Goal: Entertainment & Leisure: Browse casually

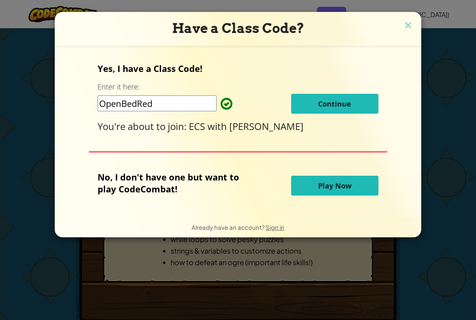
click at [317, 109] on button "Continue" at bounding box center [334, 104] width 87 height 20
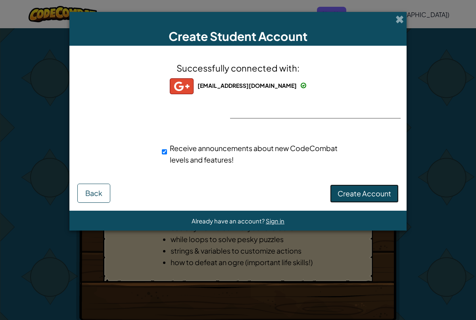
click at [343, 192] on span "Create Account" at bounding box center [365, 193] width 54 height 9
click at [193, 85] on img at bounding box center [182, 86] width 24 height 16
click at [397, 23] on span at bounding box center [400, 19] width 8 height 8
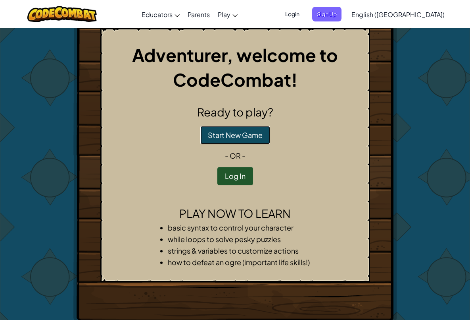
click at [225, 141] on button "Start New Game" at bounding box center [235, 135] width 70 height 18
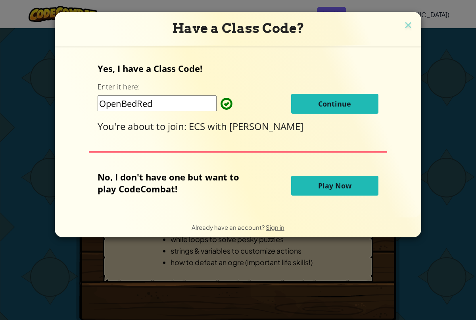
drag, startPoint x: 331, startPoint y: 190, endPoint x: 339, endPoint y: 182, distance: 10.7
click at [332, 188] on span "Play Now" at bounding box center [334, 186] width 33 height 10
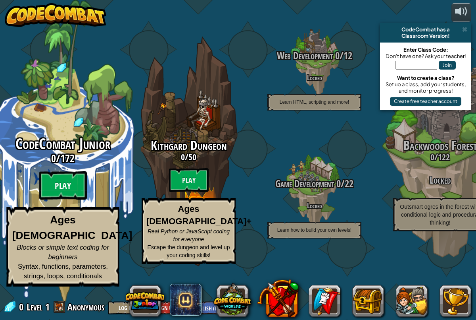
click at [73, 200] on btn "Play" at bounding box center [63, 185] width 48 height 29
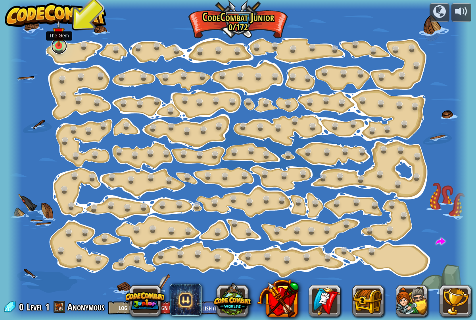
click at [55, 50] on link at bounding box center [59, 46] width 16 height 16
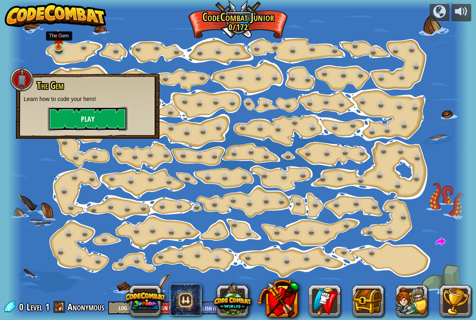
click at [54, 121] on button "Play" at bounding box center [87, 119] width 79 height 24
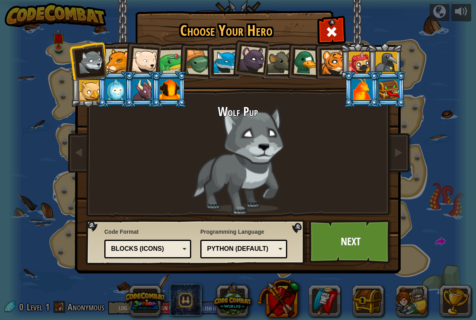
click at [114, 64] on div at bounding box center [118, 61] width 24 height 24
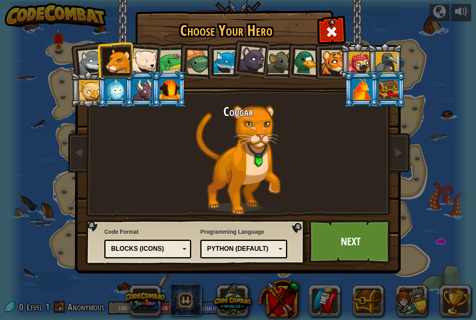
click at [137, 66] on div at bounding box center [144, 61] width 26 height 26
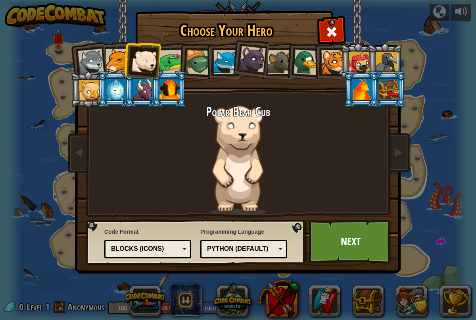
click at [243, 58] on div at bounding box center [252, 59] width 27 height 27
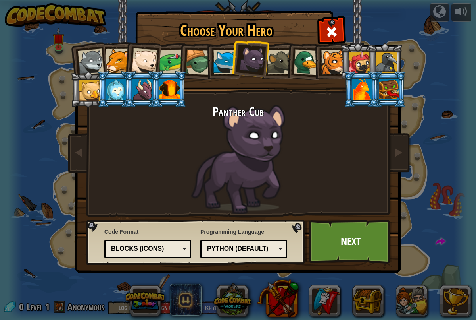
click at [351, 90] on li at bounding box center [362, 89] width 36 height 36
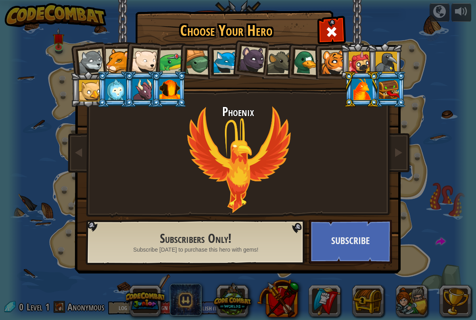
click at [337, 72] on div at bounding box center [334, 62] width 24 height 24
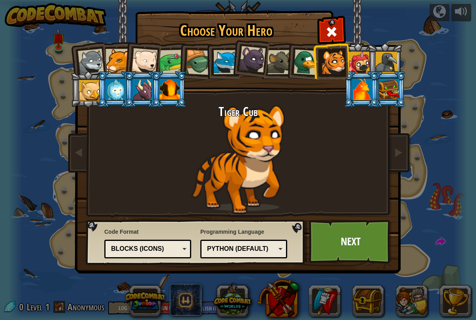
click at [290, 74] on li at bounding box center [304, 61] width 38 height 39
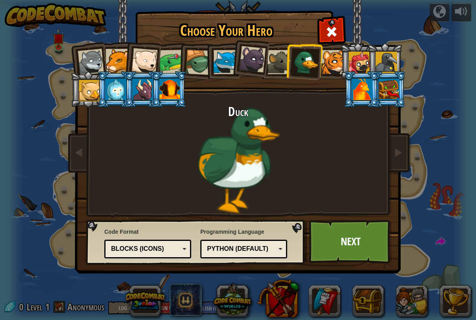
click at [276, 74] on li at bounding box center [277, 61] width 36 height 36
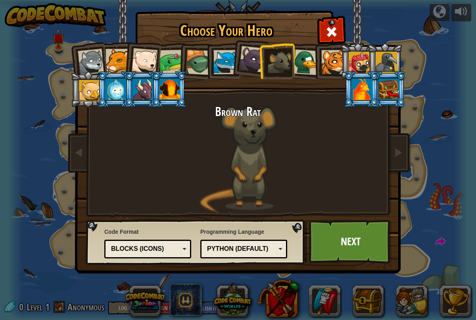
click at [177, 103] on li at bounding box center [169, 89] width 36 height 36
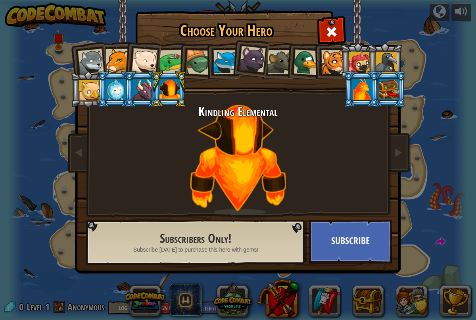
click at [148, 92] on div at bounding box center [143, 89] width 21 height 21
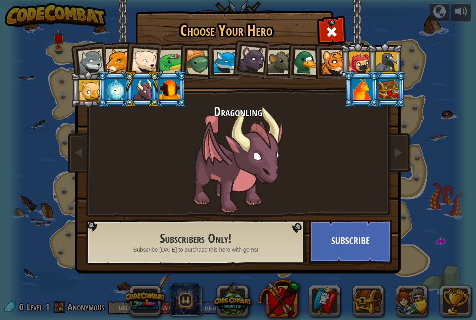
click at [93, 92] on div at bounding box center [89, 90] width 21 height 21
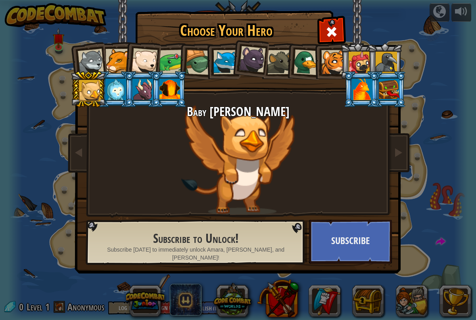
click at [142, 96] on div at bounding box center [143, 89] width 21 height 21
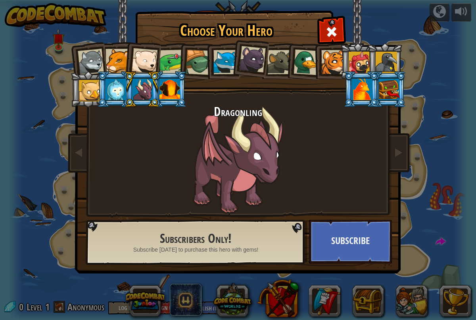
click at [104, 65] on li at bounding box center [88, 60] width 39 height 39
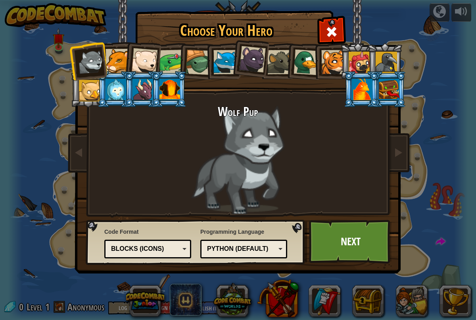
click at [139, 91] on div at bounding box center [143, 89] width 21 height 21
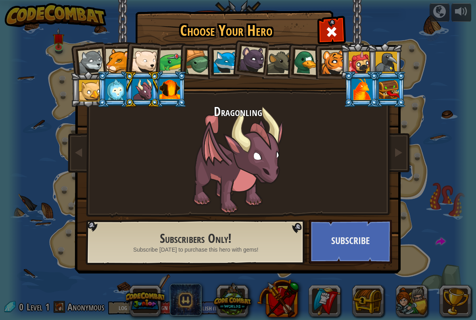
click at [224, 70] on div at bounding box center [226, 62] width 24 height 24
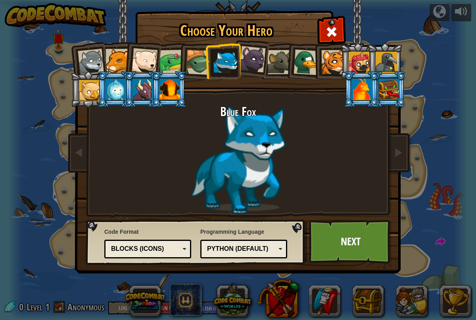
click at [243, 252] on div "Python (Default)" at bounding box center [241, 248] width 69 height 9
click at [148, 180] on div "Blue Fox" at bounding box center [238, 159] width 298 height 109
click at [112, 82] on div at bounding box center [116, 89] width 21 height 21
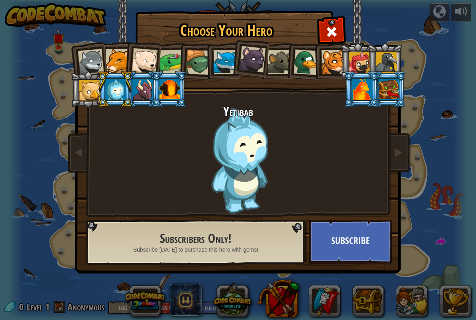
click at [95, 90] on li at bounding box center [88, 89] width 36 height 36
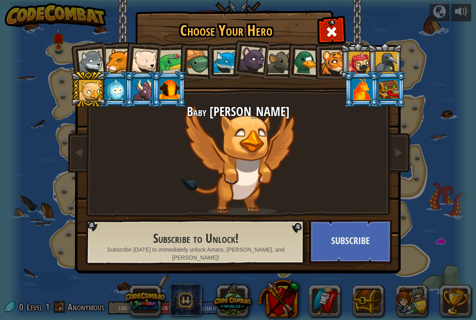
click at [98, 65] on div at bounding box center [91, 62] width 26 height 26
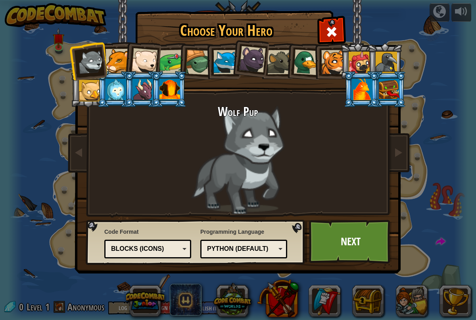
click at [150, 90] on div at bounding box center [143, 89] width 21 height 21
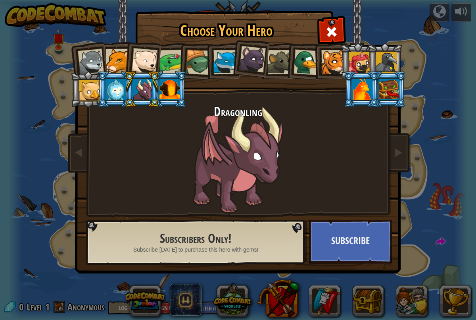
click at [243, 69] on div at bounding box center [252, 59] width 27 height 27
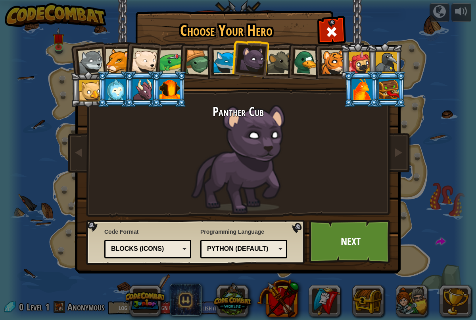
click at [137, 65] on div at bounding box center [144, 61] width 26 height 26
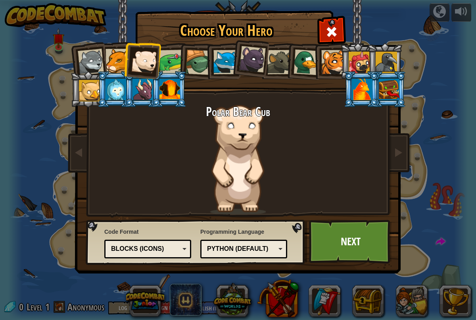
click at [125, 65] on li at bounding box center [142, 59] width 39 height 39
click at [119, 65] on div at bounding box center [118, 61] width 24 height 24
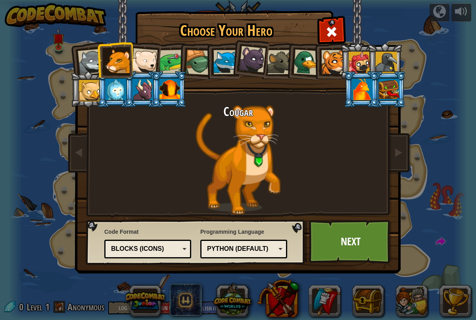
click at [98, 62] on li at bounding box center [115, 60] width 36 height 36
click at [94, 62] on div at bounding box center [91, 62] width 26 height 26
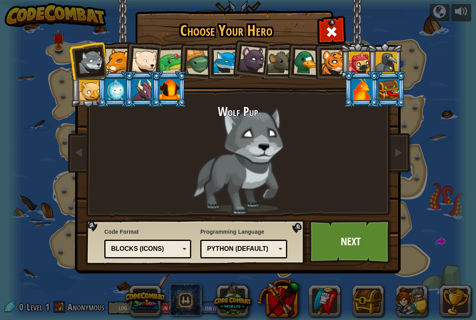
click at [138, 58] on div at bounding box center [144, 61] width 26 height 26
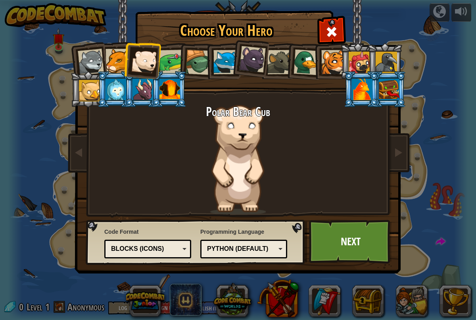
click at [258, 67] on div at bounding box center [252, 59] width 27 height 27
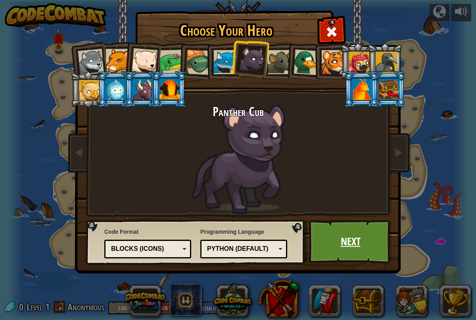
click at [344, 227] on link "Next" at bounding box center [350, 241] width 83 height 44
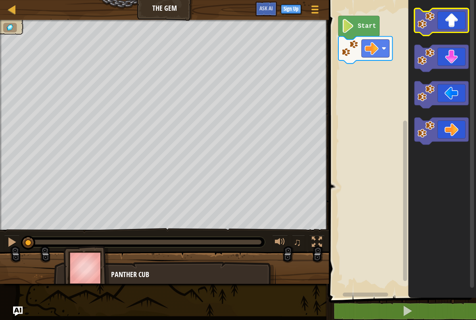
click at [452, 21] on icon "Blockly Workspace" at bounding box center [442, 21] width 54 height 27
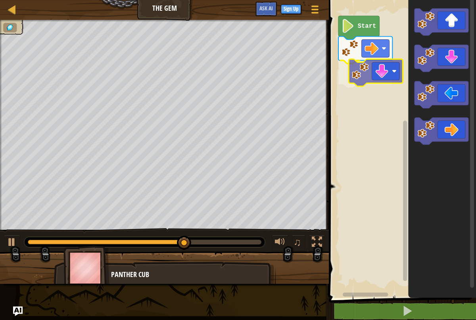
click at [354, 80] on div "Start" at bounding box center [402, 146] width 150 height 301
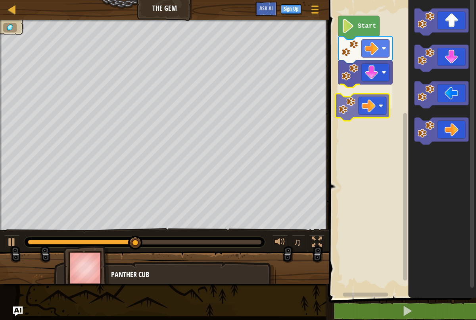
click at [346, 105] on div "Start" at bounding box center [402, 146] width 150 height 301
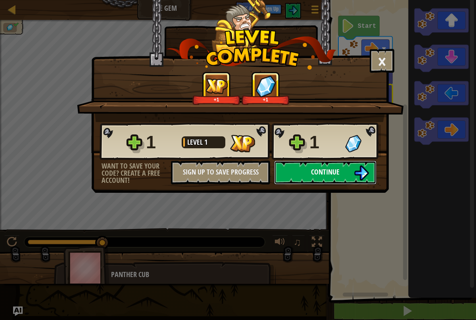
click at [297, 169] on button "Continue" at bounding box center [325, 172] width 102 height 24
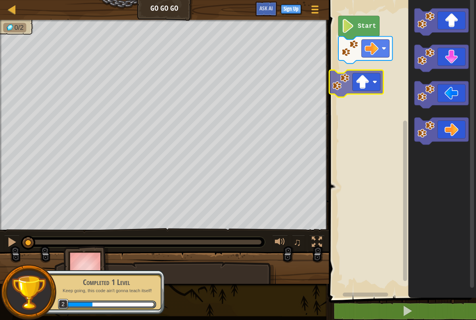
click at [341, 84] on div "Start" at bounding box center [402, 146] width 150 height 301
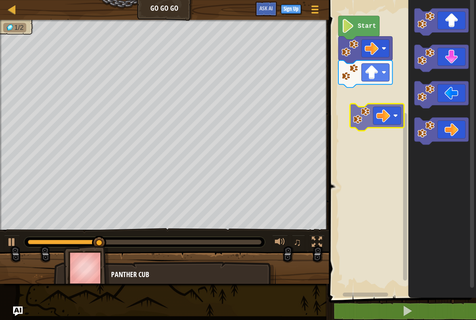
click at [364, 111] on div "Start" at bounding box center [402, 146] width 150 height 301
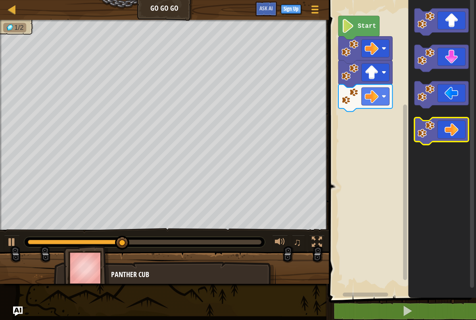
click at [383, 121] on div "Start" at bounding box center [402, 146] width 150 height 301
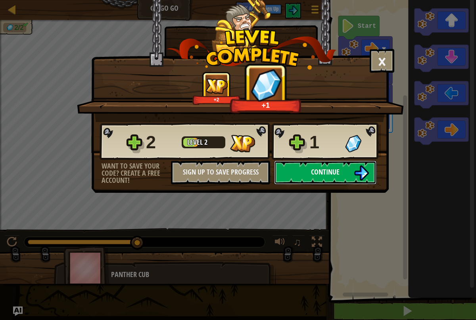
click at [314, 173] on span "Continue" at bounding box center [325, 172] width 29 height 10
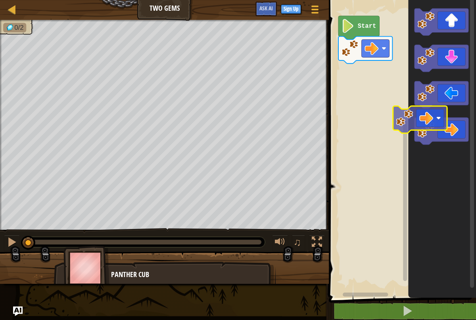
click at [370, 109] on div "Start" at bounding box center [402, 146] width 150 height 301
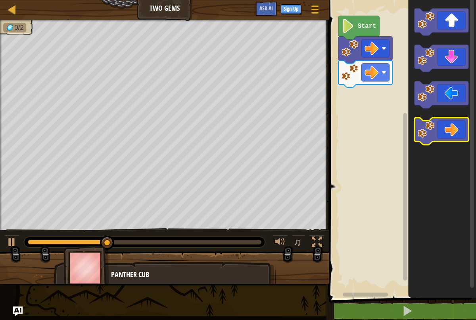
click at [365, 115] on div "Start" at bounding box center [402, 146] width 150 height 301
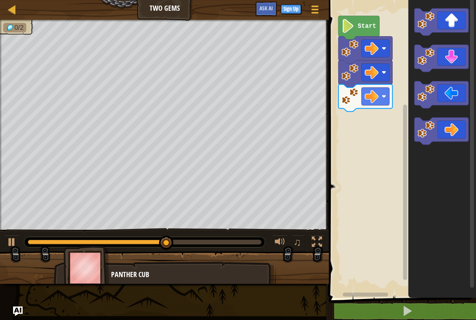
click at [380, 125] on div "Start" at bounding box center [402, 146] width 150 height 301
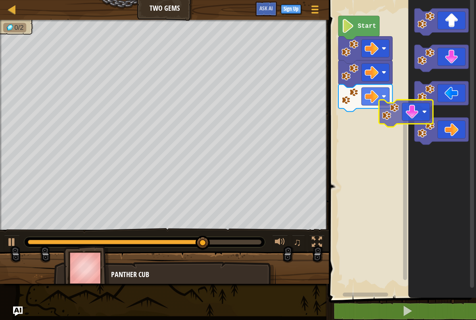
click at [364, 143] on div "Start" at bounding box center [402, 146] width 150 height 301
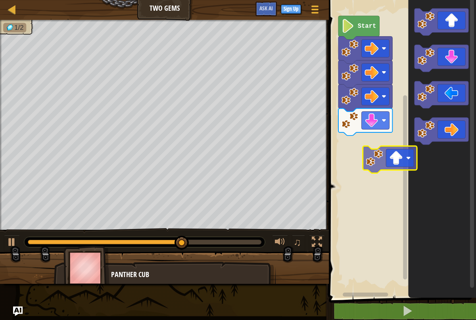
click at [372, 164] on div "Start" at bounding box center [402, 146] width 150 height 301
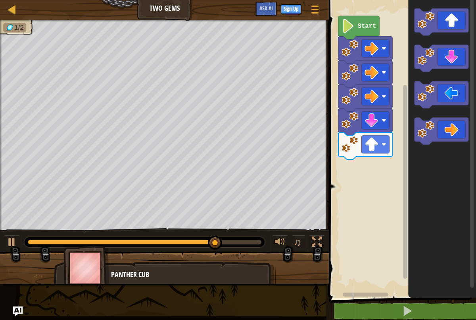
click at [405, 82] on div "Start" at bounding box center [402, 146] width 150 height 301
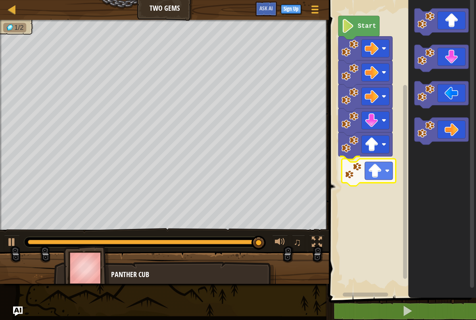
click at [345, 187] on div "Start" at bounding box center [402, 146] width 150 height 301
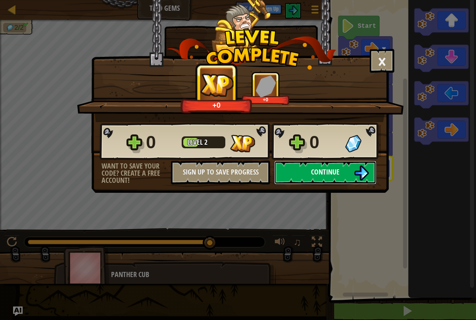
click at [323, 178] on button "Continue" at bounding box center [325, 172] width 102 height 24
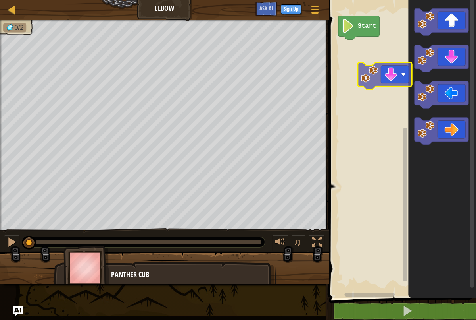
click at [362, 77] on div "Start" at bounding box center [402, 146] width 150 height 301
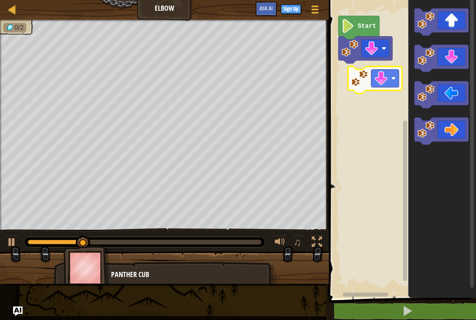
click at [339, 84] on div "Start" at bounding box center [402, 146] width 150 height 301
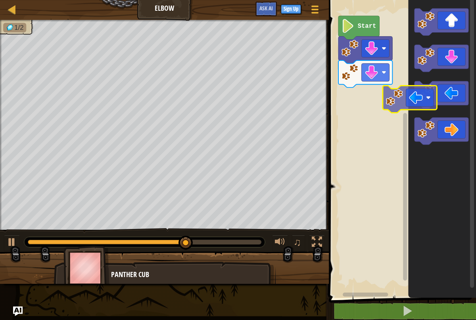
click at [373, 108] on div "Start" at bounding box center [402, 146] width 150 height 301
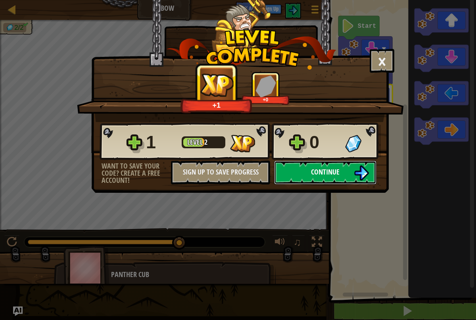
click at [333, 173] on span "Continue" at bounding box center [325, 172] width 29 height 10
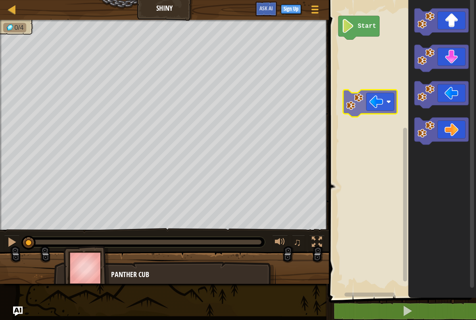
click at [372, 105] on div "Start" at bounding box center [402, 146] width 150 height 301
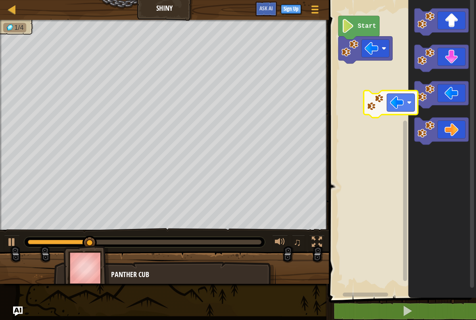
click at [379, 103] on div "Start" at bounding box center [402, 146] width 150 height 301
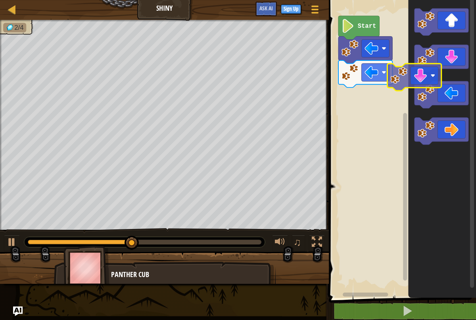
click at [368, 100] on div "Start" at bounding box center [402, 146] width 150 height 301
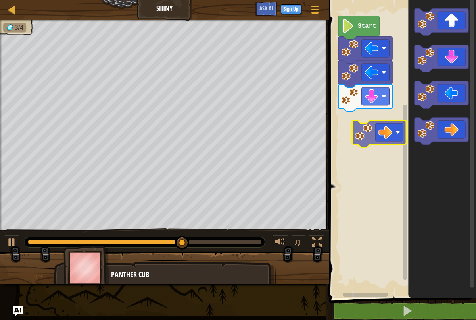
click at [389, 137] on div "Start" at bounding box center [402, 146] width 150 height 301
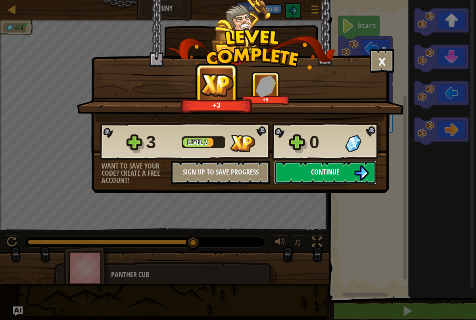
click at [357, 171] on img at bounding box center [361, 172] width 15 height 15
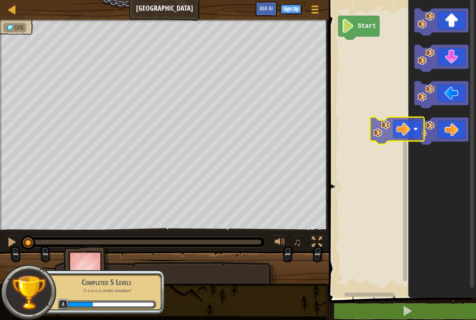
click at [354, 127] on div "Start" at bounding box center [402, 146] width 150 height 301
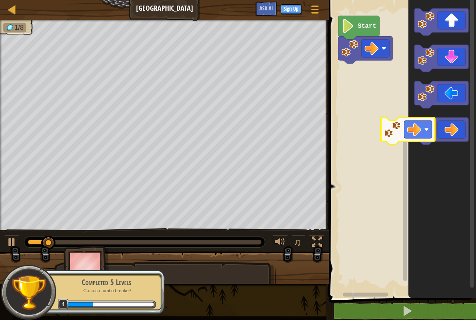
click at [375, 135] on div "Start" at bounding box center [402, 146] width 150 height 301
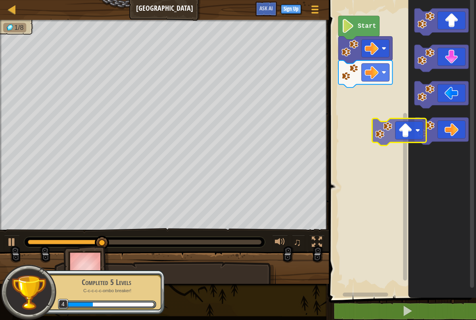
click at [392, 144] on div "Start" at bounding box center [402, 146] width 150 height 301
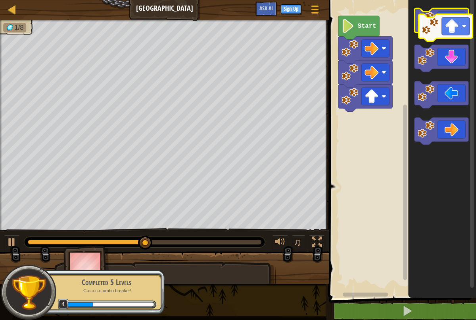
click at [447, 31] on icon "Blockly Workspace" at bounding box center [442, 21] width 54 height 27
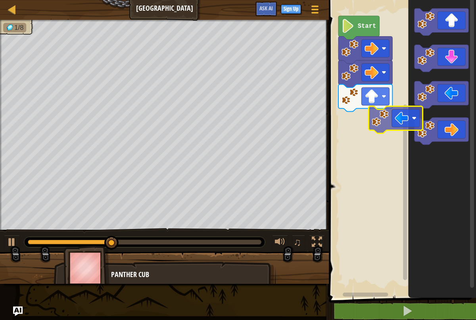
click at [399, 123] on div "Start" at bounding box center [402, 146] width 150 height 301
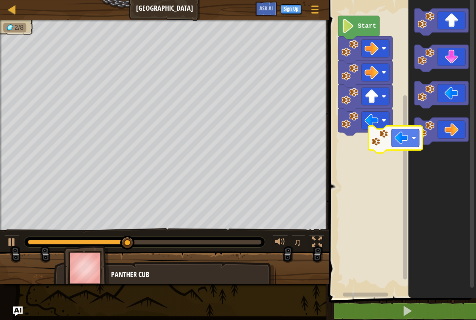
click at [407, 142] on div "Start" at bounding box center [402, 146] width 150 height 301
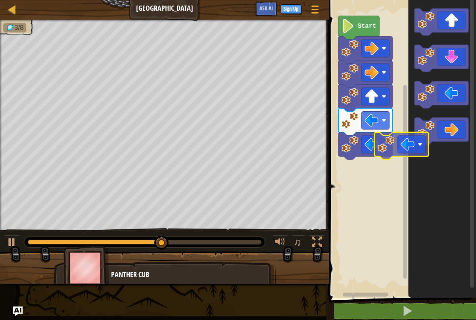
click at [391, 163] on div "Start" at bounding box center [402, 146] width 150 height 301
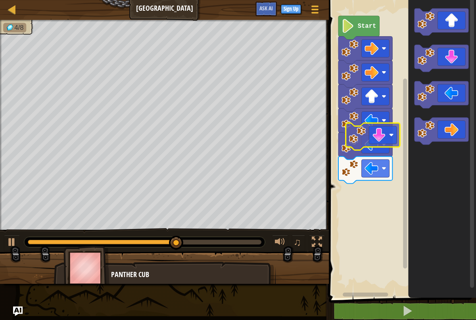
click at [372, 144] on div "Start" at bounding box center [402, 146] width 150 height 301
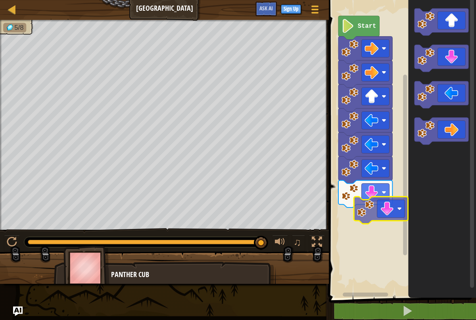
click at [379, 218] on div "Start" at bounding box center [402, 146] width 150 height 301
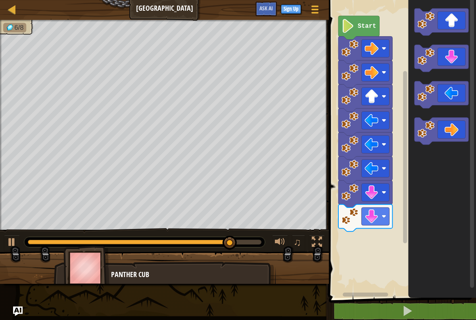
click at [391, 216] on div "Start" at bounding box center [402, 146] width 150 height 301
click at [430, 169] on icon "Blockly Workspace" at bounding box center [442, 146] width 68 height 301
click at [435, 144] on icon "Blockly Workspace" at bounding box center [442, 146] width 68 height 301
click at [442, 135] on icon "Blockly Workspace" at bounding box center [442, 130] width 54 height 27
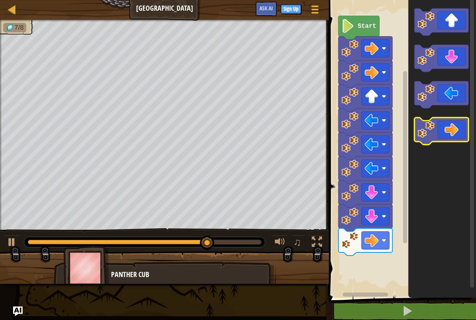
click at [442, 138] on icon "Blockly Workspace" at bounding box center [442, 130] width 54 height 27
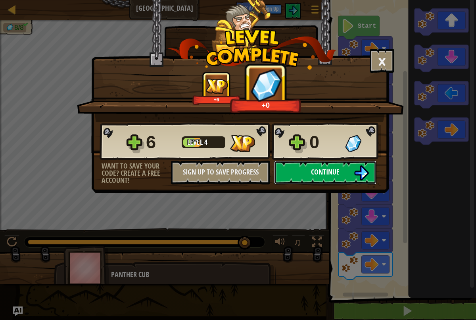
click at [369, 169] on button "Continue" at bounding box center [325, 172] width 102 height 24
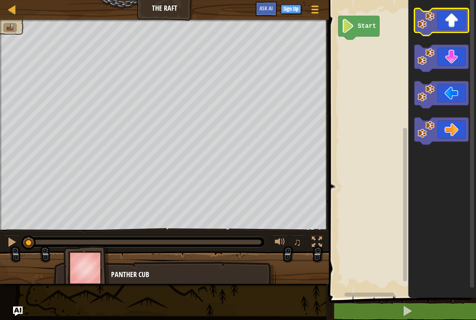
click at [450, 30] on icon "Blockly Workspace" at bounding box center [442, 21] width 54 height 27
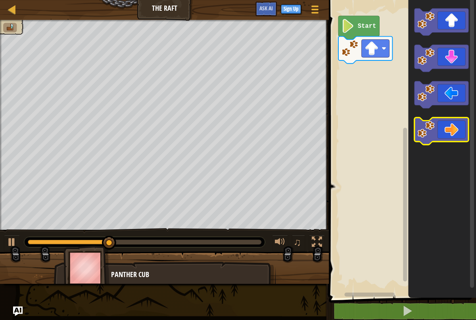
click at [439, 130] on icon "Blockly Workspace" at bounding box center [442, 130] width 54 height 27
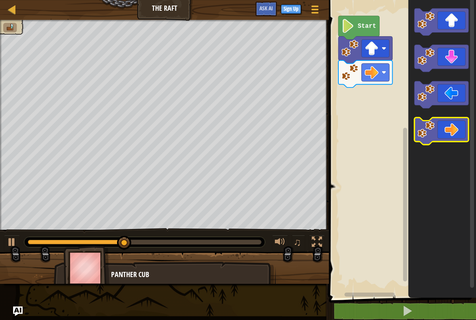
click at [439, 131] on icon "Blockly Workspace" at bounding box center [442, 130] width 54 height 27
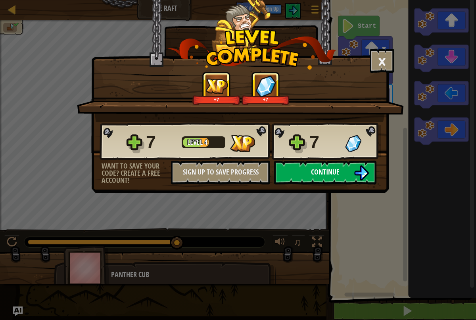
click at [322, 176] on span "Continue" at bounding box center [325, 172] width 29 height 10
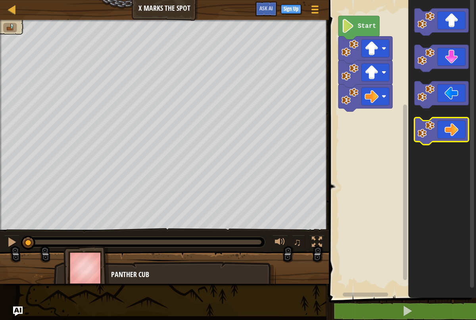
click at [445, 126] on icon "Blockly Workspace" at bounding box center [442, 130] width 54 height 27
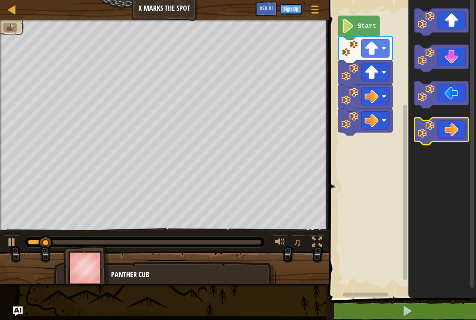
click at [445, 127] on icon "Blockly Workspace" at bounding box center [442, 130] width 54 height 27
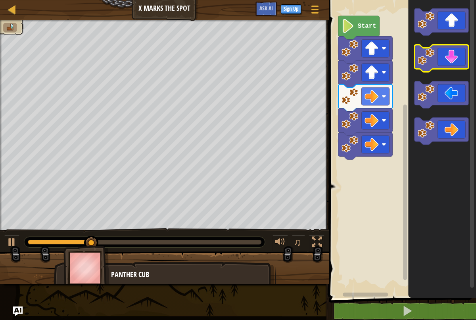
click at [437, 65] on icon "Blockly Workspace" at bounding box center [442, 58] width 54 height 27
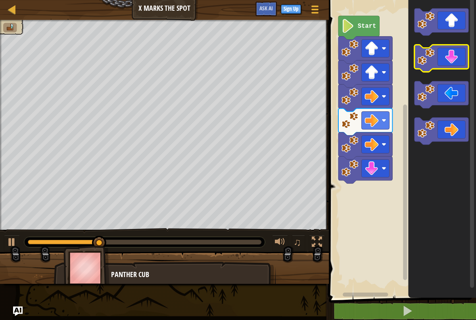
click at [438, 65] on icon "Blockly Workspace" at bounding box center [442, 58] width 54 height 27
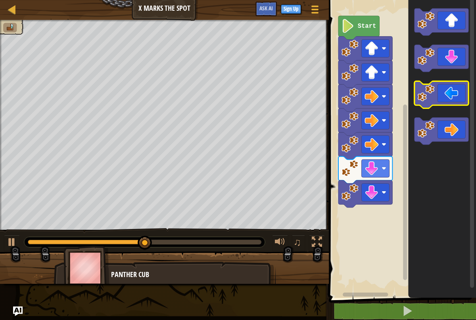
click at [443, 98] on icon "Blockly Workspace" at bounding box center [442, 94] width 54 height 27
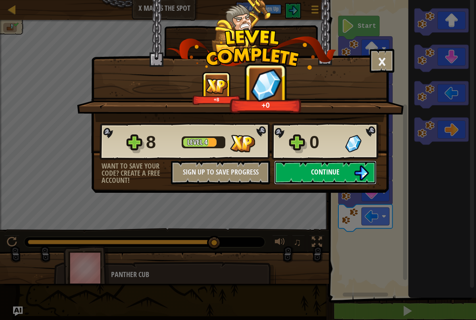
click at [337, 180] on button "Continue" at bounding box center [325, 172] width 102 height 24
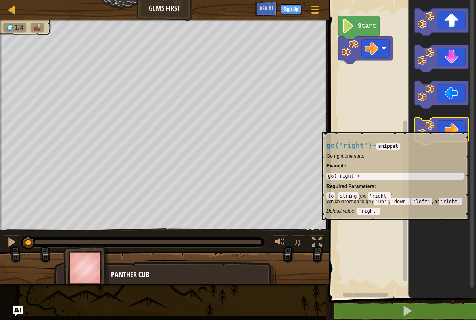
click at [437, 127] on icon "Blockly Workspace" at bounding box center [442, 130] width 54 height 27
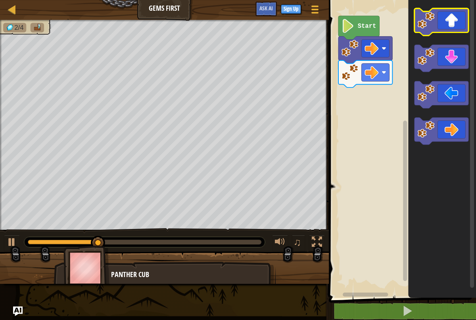
click at [443, 35] on rect "Blockly Workspace" at bounding box center [442, 21] width 54 height 27
click at [443, 29] on icon "Blockly Workspace" at bounding box center [442, 21] width 54 height 27
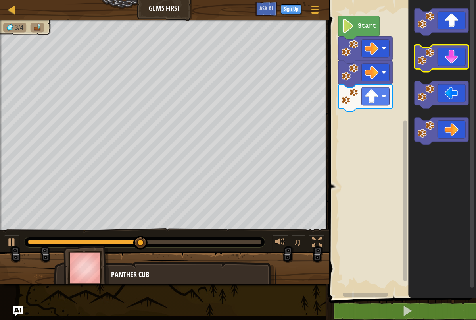
click at [446, 68] on icon "Blockly Workspace" at bounding box center [442, 58] width 54 height 27
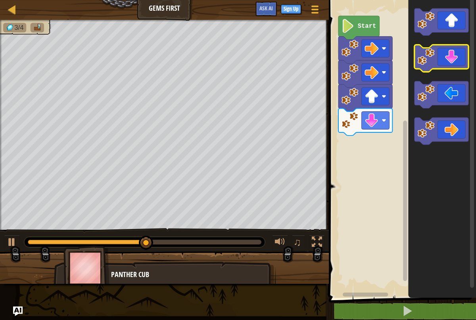
click at [445, 65] on icon "Blockly Workspace" at bounding box center [442, 58] width 54 height 27
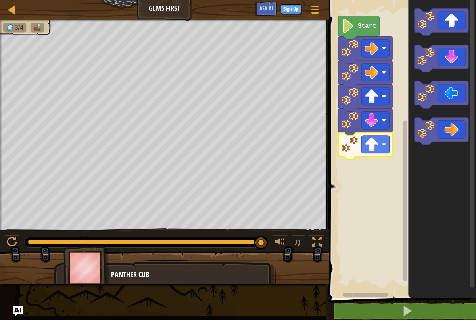
click at [354, 142] on image "Blockly Workspace" at bounding box center [350, 143] width 17 height 17
click at [370, 147] on image "Blockly Workspace" at bounding box center [372, 144] width 14 height 14
click at [376, 123] on image "Blockly Workspace" at bounding box center [372, 120] width 14 height 14
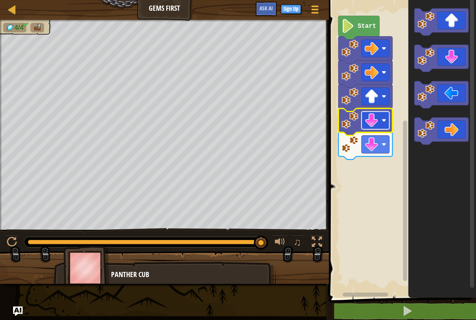
click at [388, 126] on rect "Blockly Workspace" at bounding box center [376, 121] width 28 height 18
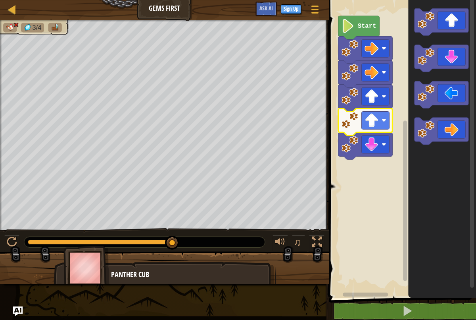
click at [375, 131] on icon "Blockly Workspace" at bounding box center [366, 121] width 54 height 27
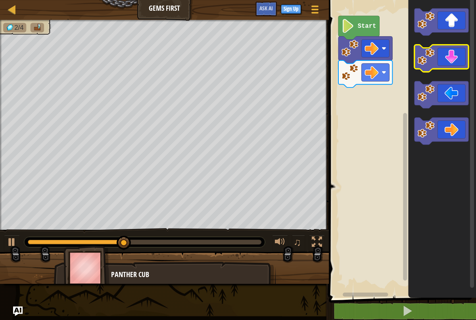
click at [443, 68] on icon "Blockly Workspace" at bounding box center [442, 58] width 54 height 27
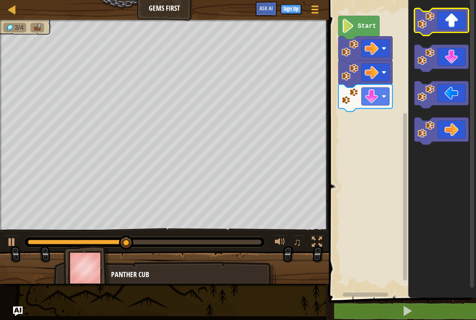
click at [449, 29] on icon "Blockly Workspace" at bounding box center [442, 21] width 54 height 27
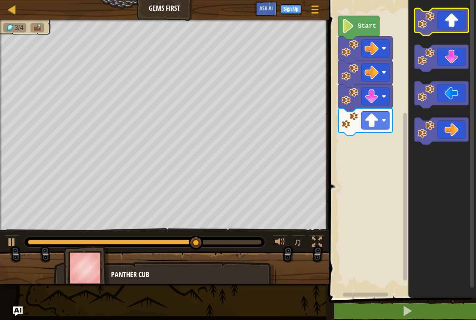
click at [445, 17] on icon "Blockly Workspace" at bounding box center [442, 21] width 54 height 27
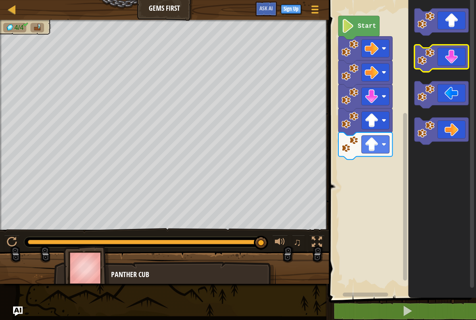
click at [449, 69] on rect "Blockly Workspace" at bounding box center [442, 58] width 54 height 27
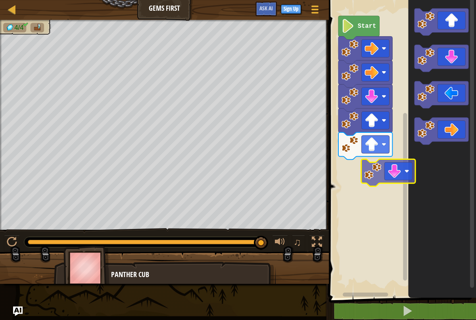
click at [395, 180] on div "Start" at bounding box center [402, 146] width 150 height 301
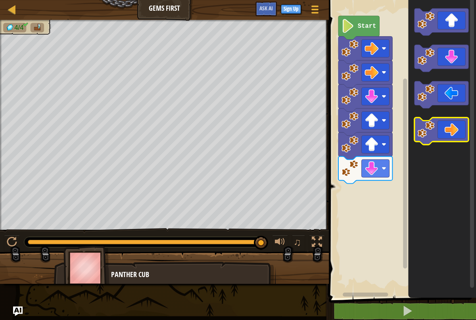
click at [451, 131] on icon "Blockly Workspace" at bounding box center [442, 130] width 54 height 27
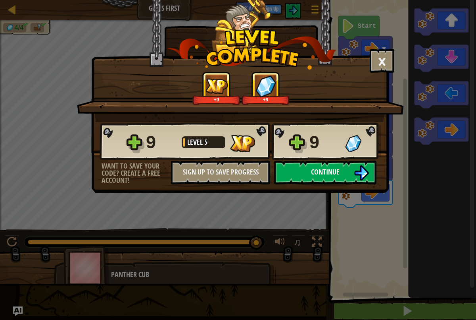
click at [346, 174] on button "Continue" at bounding box center [325, 172] width 102 height 24
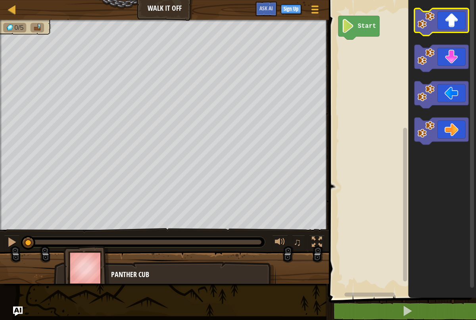
click at [448, 24] on icon "Blockly Workspace" at bounding box center [442, 21] width 54 height 27
click at [447, 25] on icon "Blockly Workspace" at bounding box center [442, 21] width 54 height 27
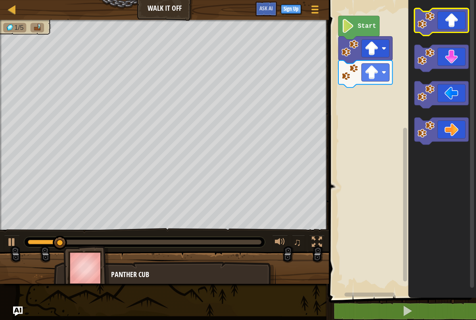
click at [447, 25] on icon "Blockly Workspace" at bounding box center [442, 21] width 54 height 27
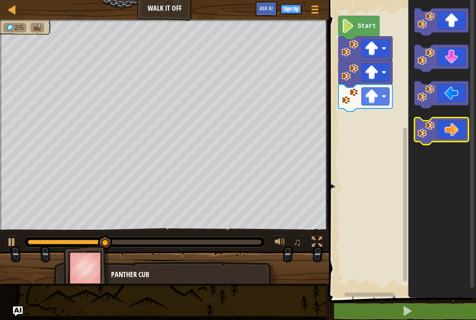
click at [462, 125] on icon "Blockly Workspace" at bounding box center [442, 130] width 54 height 27
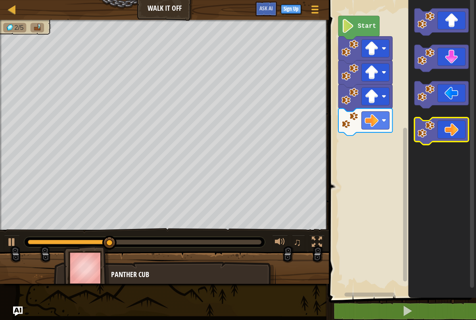
click at [461, 127] on icon "Blockly Workspace" at bounding box center [442, 130] width 54 height 27
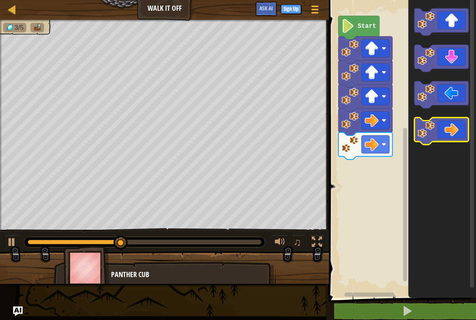
click at [461, 127] on icon "Blockly Workspace" at bounding box center [442, 130] width 54 height 27
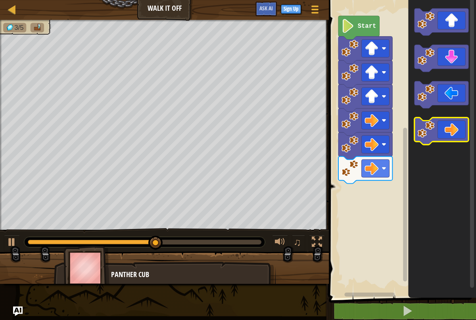
click at [461, 128] on icon "Blockly Workspace" at bounding box center [442, 130] width 54 height 27
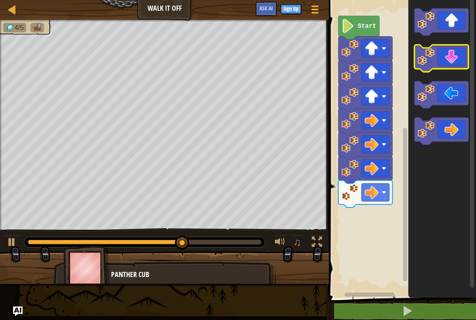
click at [456, 57] on icon "Blockly Workspace" at bounding box center [442, 58] width 54 height 27
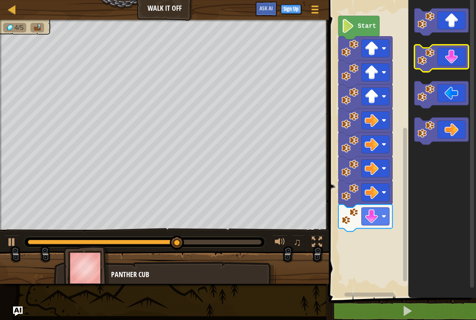
click at [456, 57] on icon "Blockly Workspace" at bounding box center [442, 58] width 54 height 27
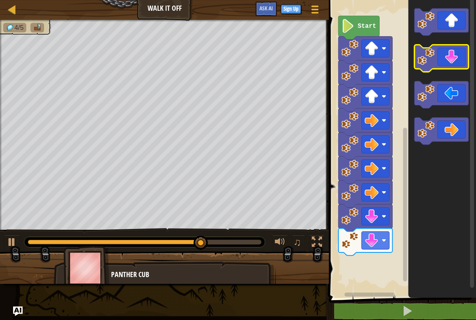
click at [453, 60] on icon "Blockly Workspace" at bounding box center [442, 58] width 54 height 27
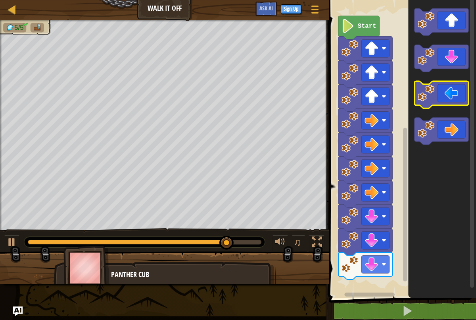
click at [453, 93] on icon "Blockly Workspace" at bounding box center [442, 94] width 54 height 27
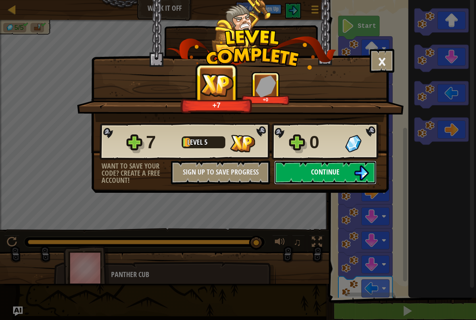
click at [341, 171] on button "Continue" at bounding box center [325, 172] width 102 height 24
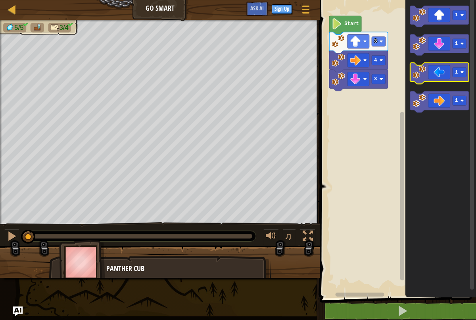
click at [445, 79] on icon "Blockly Workspace" at bounding box center [439, 73] width 59 height 21
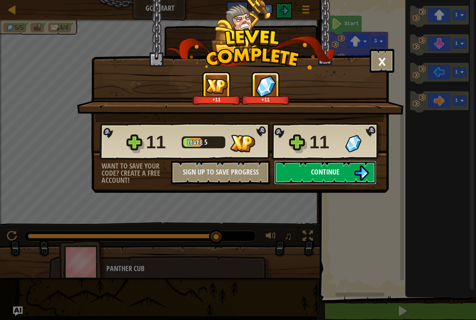
click at [318, 175] on span "Continue" at bounding box center [325, 172] width 29 height 10
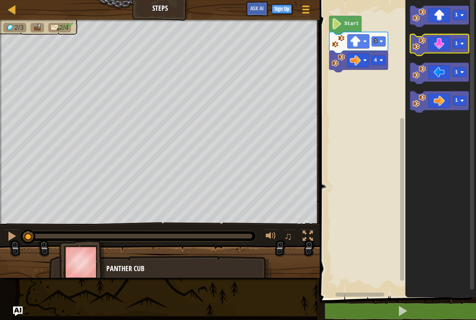
click at [437, 46] on icon "Blockly Workspace" at bounding box center [439, 44] width 59 height 21
click at [443, 45] on icon "Blockly Workspace" at bounding box center [439, 44] width 59 height 21
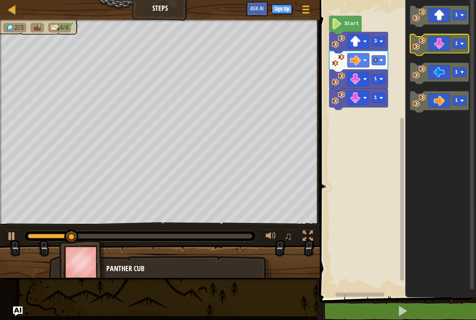
click at [442, 46] on icon "Blockly Workspace" at bounding box center [439, 44] width 59 height 21
click at [441, 51] on icon "Blockly Workspace" at bounding box center [439, 44] width 59 height 21
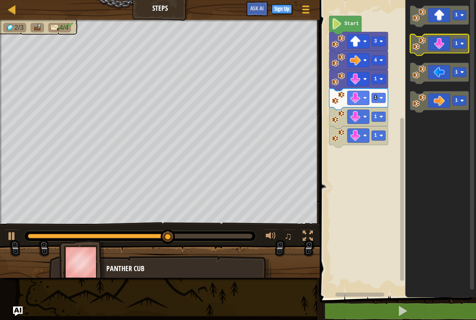
click at [441, 52] on icon "Blockly Workspace" at bounding box center [439, 44] width 59 height 21
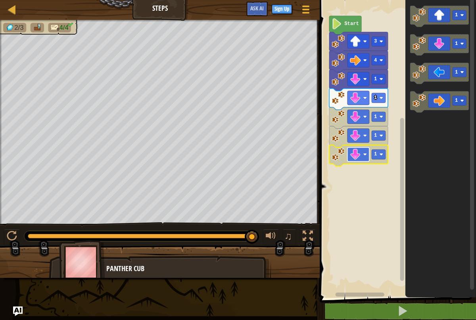
click at [360, 158] on image "Blockly Workspace" at bounding box center [355, 154] width 11 height 11
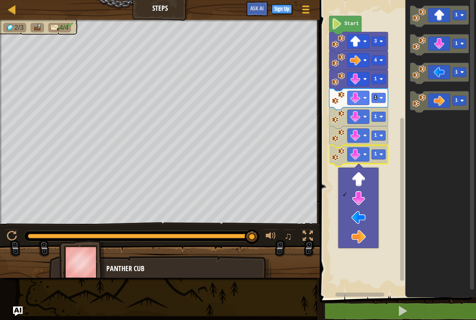
click at [387, 177] on rect "Blockly Workspace" at bounding box center [397, 146] width 159 height 301
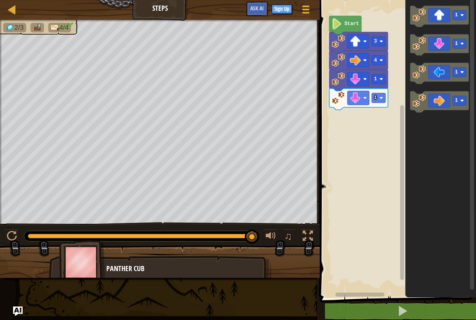
click at [381, 99] on image "Blockly Workspace" at bounding box center [382, 98] width 4 height 4
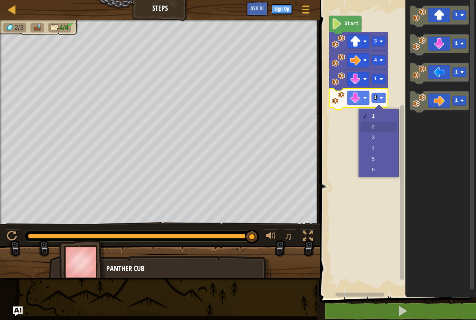
drag, startPoint x: 381, startPoint y: 128, endPoint x: 385, endPoint y: 129, distance: 4.4
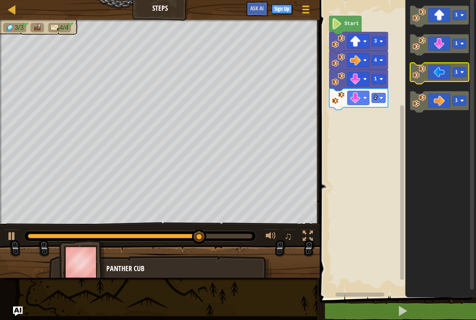
click at [435, 81] on icon "Blockly Workspace" at bounding box center [439, 73] width 59 height 21
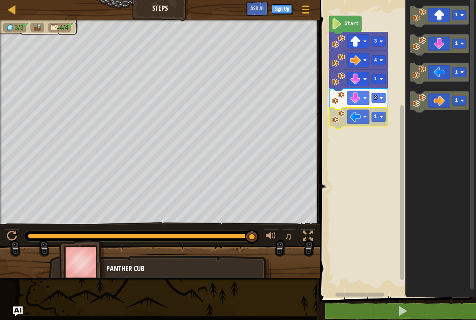
click at [341, 119] on image "Blockly Workspace" at bounding box center [338, 116] width 13 height 13
click at [333, 22] on image "Blockly Workspace" at bounding box center [337, 23] width 10 height 11
click at [334, 26] on image "Blockly Workspace" at bounding box center [337, 23] width 10 height 11
click at [345, 124] on icon "Blockly Workspace" at bounding box center [358, 117] width 59 height 21
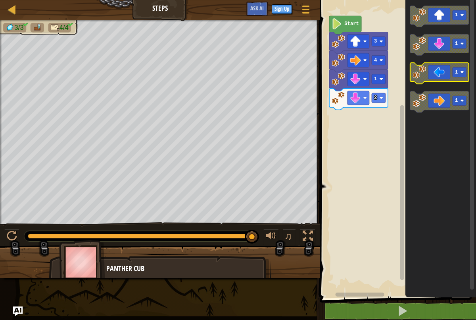
click at [431, 73] on icon "Blockly Workspace" at bounding box center [439, 73] width 59 height 21
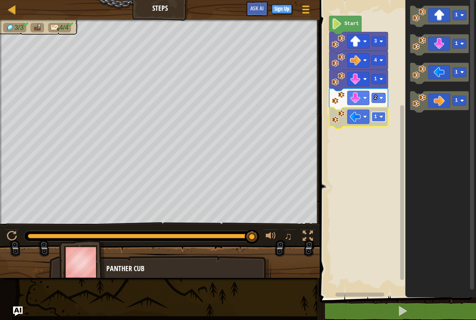
click at [378, 119] on rect "Blockly Workspace" at bounding box center [379, 117] width 14 height 10
click at [11, 241] on div at bounding box center [12, 236] width 10 height 10
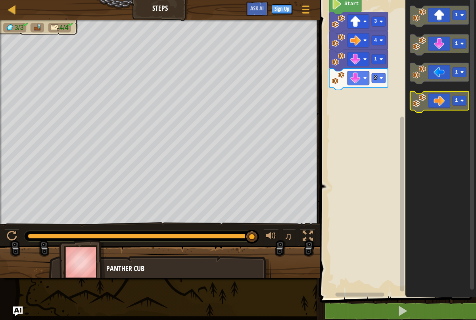
click at [441, 87] on div "Start 3 4 1 2 1 1 1 1" at bounding box center [397, 146] width 159 height 301
click at [428, 110] on icon "Blockly Workspace" at bounding box center [439, 101] width 59 height 21
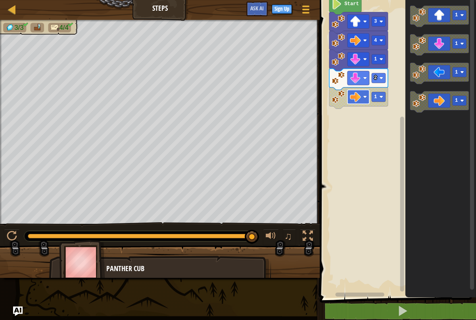
click at [364, 99] on rect "Blockly Workspace" at bounding box center [359, 97] width 22 height 14
click at [339, 102] on image "Blockly Workspace" at bounding box center [338, 96] width 13 height 13
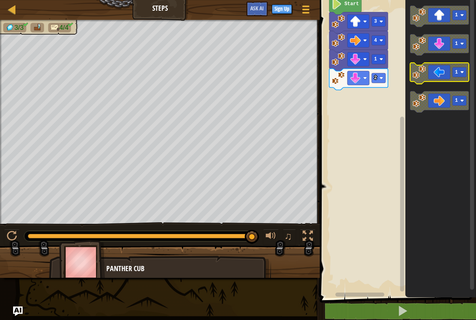
click at [446, 71] on icon "Blockly Workspace" at bounding box center [439, 73] width 59 height 21
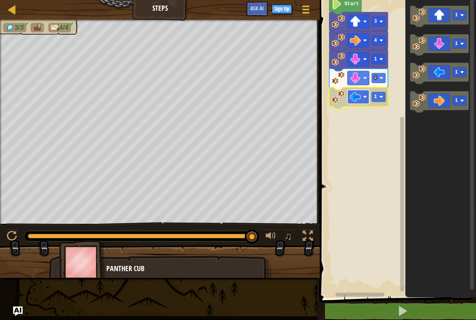
click at [361, 102] on image "Blockly Workspace" at bounding box center [355, 96] width 11 height 11
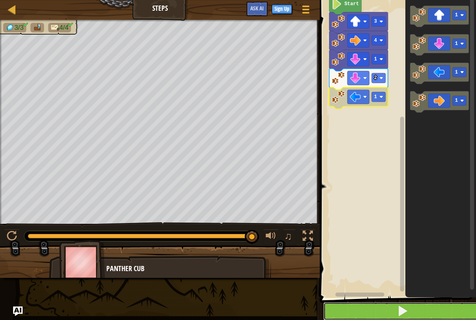
click at [386, 313] on button at bounding box center [402, 311] width 159 height 18
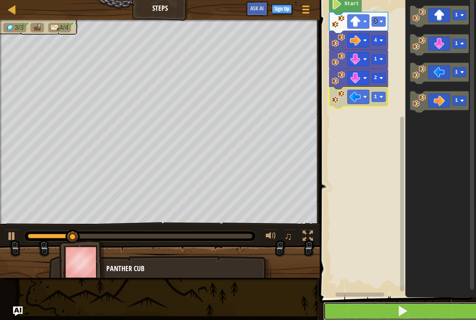
click at [384, 311] on button at bounding box center [402, 311] width 159 height 18
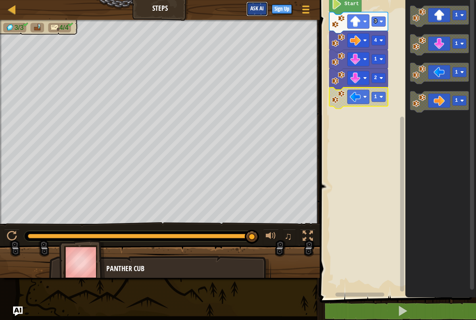
click at [256, 13] on button "Ask AI" at bounding box center [256, 9] width 21 height 15
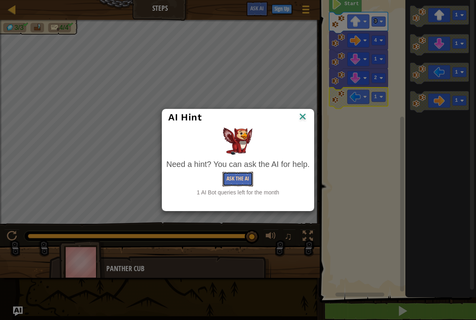
click at [247, 182] on button "Ask the AI" at bounding box center [238, 178] width 31 height 15
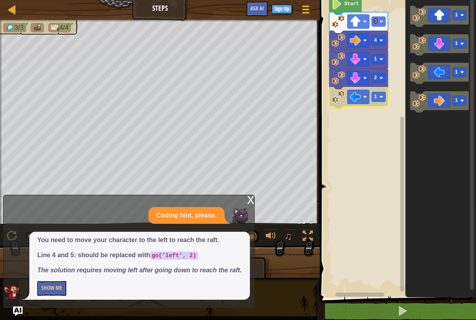
click at [248, 195] on div "x" at bounding box center [250, 199] width 7 height 8
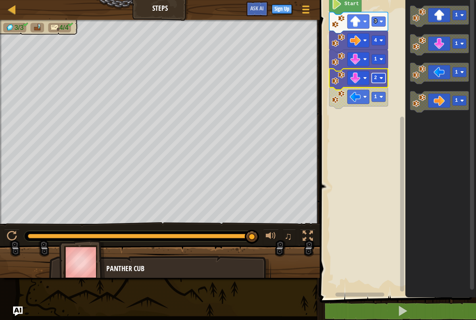
click at [383, 79] on image "Blockly Workspace" at bounding box center [382, 78] width 4 height 4
click at [427, 49] on icon "Blockly Workspace" at bounding box center [439, 44] width 59 height 21
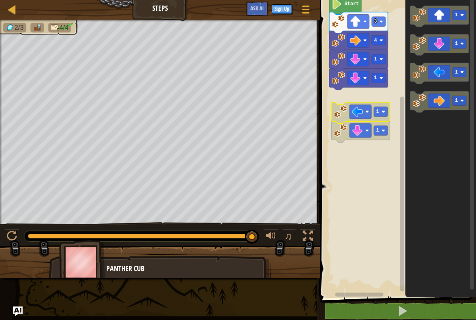
click at [355, 127] on image "Blockly Workspace" at bounding box center [357, 130] width 11 height 11
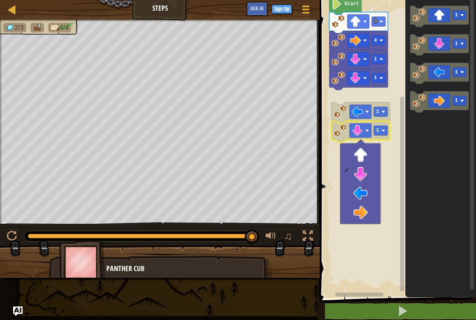
click at [406, 157] on icon "Blockly Workspace" at bounding box center [441, 146] width 71 height 301
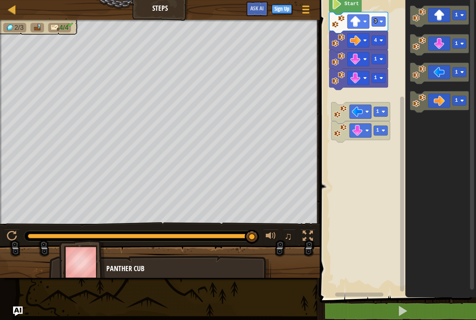
click at [364, 111] on rect "Blockly Workspace" at bounding box center [361, 111] width 22 height 14
click at [356, 129] on image "Blockly Workspace" at bounding box center [357, 130] width 11 height 11
click at [11, 241] on div at bounding box center [12, 236] width 10 height 10
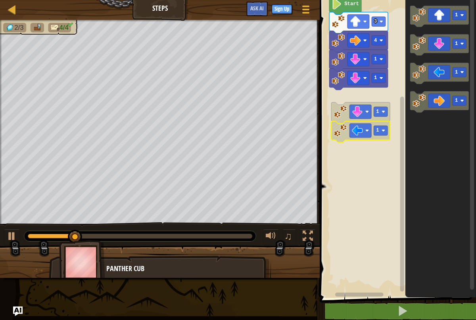
click at [137, 6] on div "Map Steps Game Menu Sign Up Ask AI" at bounding box center [160, 10] width 320 height 20
click at [148, 8] on div "Map Steps Game Menu Sign Up Ask AI" at bounding box center [160, 10] width 320 height 20
drag, startPoint x: 147, startPoint y: 10, endPoint x: 85, endPoint y: 13, distance: 62.8
click at [140, 13] on div "Map Steps Game Menu Sign Up Ask AI" at bounding box center [160, 10] width 320 height 20
click at [40, 29] on img at bounding box center [37, 27] width 9 height 7
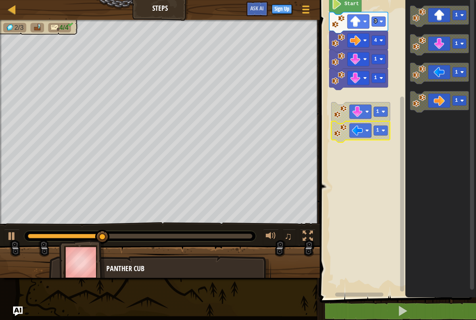
click at [60, 25] on span "4/4" at bounding box center [63, 28] width 9 height 8
click at [10, 29] on img at bounding box center [10, 28] width 9 height 8
click at [311, 12] on div at bounding box center [306, 10] width 11 height 12
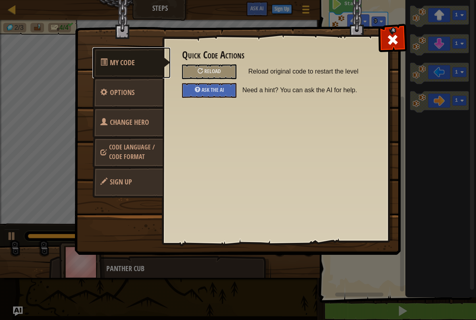
click at [124, 66] on span "My Code" at bounding box center [122, 63] width 25 height 10
click at [383, 42] on div at bounding box center [392, 37] width 25 height 25
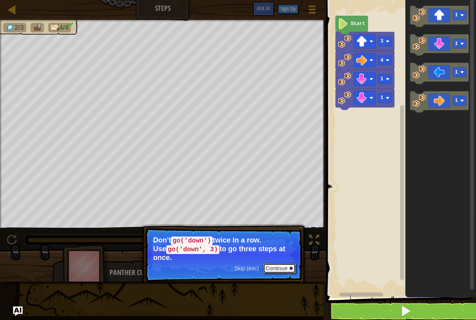
click at [267, 267] on button "Continue" at bounding box center [279, 268] width 33 height 10
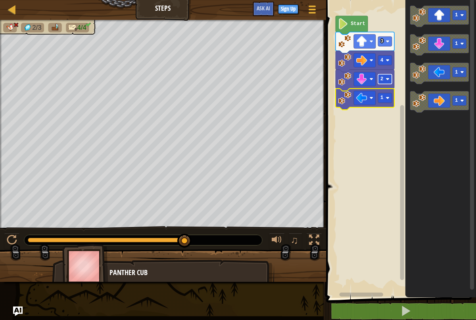
click at [380, 83] on rect "Blockly Workspace" at bounding box center [385, 79] width 14 height 10
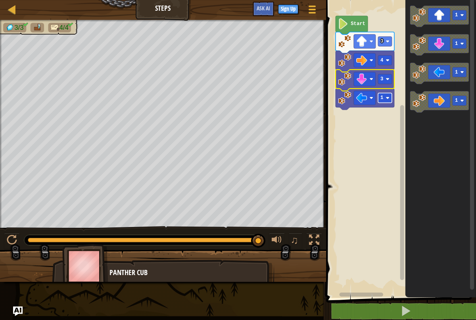
click at [388, 104] on g "1" at bounding box center [365, 99] width 59 height 21
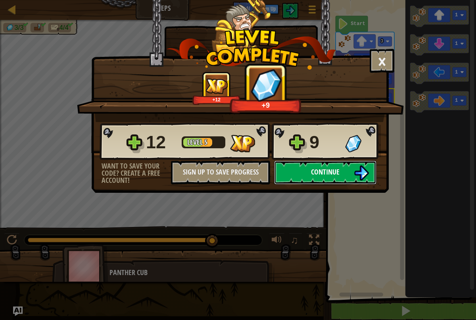
click at [305, 174] on button "Continue" at bounding box center [325, 172] width 102 height 24
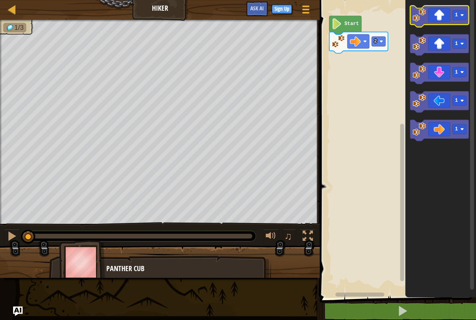
click at [437, 18] on icon "Blockly Workspace" at bounding box center [439, 16] width 59 height 21
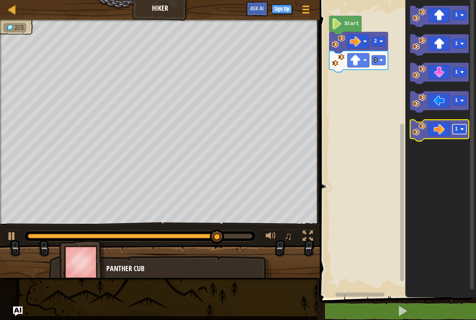
click at [459, 130] on rect "Blockly Workspace" at bounding box center [460, 129] width 14 height 10
click at [456, 136] on icon "Blockly Workspace" at bounding box center [439, 130] width 59 height 21
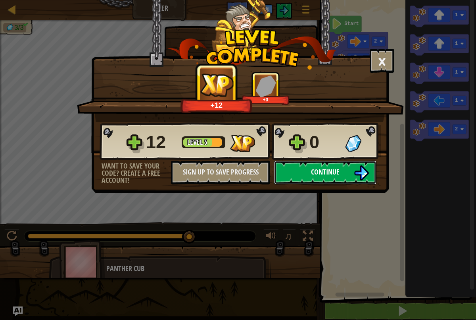
click at [372, 166] on button "Continue" at bounding box center [325, 172] width 102 height 24
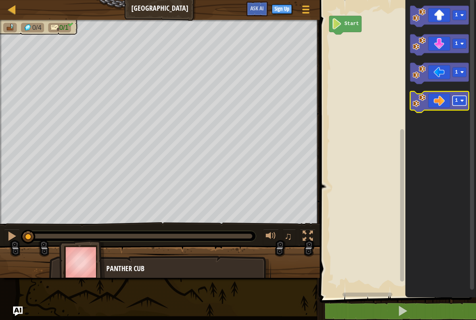
click at [458, 103] on rect "Blockly Workspace" at bounding box center [460, 101] width 14 height 10
click at [441, 104] on icon "Blockly Workspace" at bounding box center [439, 101] width 59 height 21
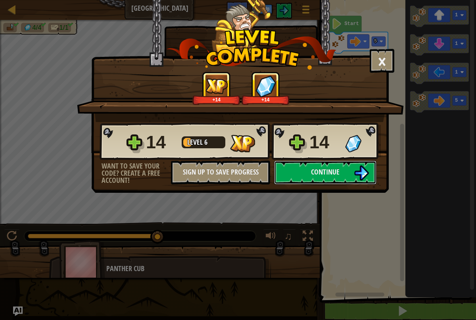
click at [280, 188] on div "× How fun was this level? +14 +14 Reticulating Splines... 14 Level 6 14 Want to…" at bounding box center [240, 96] width 298 height 193
click at [291, 172] on button "Continue" at bounding box center [325, 172] width 102 height 24
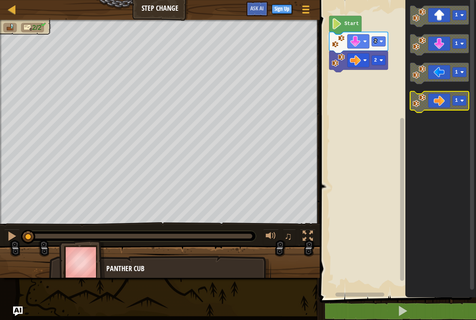
click at [460, 103] on rect "Blockly Workspace" at bounding box center [460, 101] width 14 height 10
click at [440, 105] on icon "Blockly Workspace" at bounding box center [439, 101] width 59 height 21
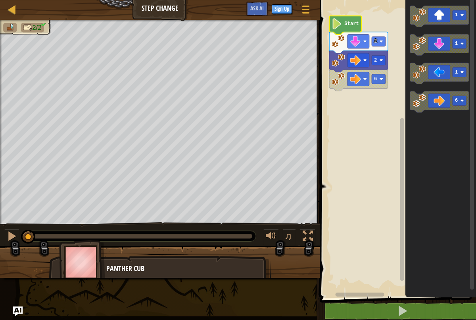
click at [339, 25] on image "Blockly Workspace" at bounding box center [337, 23] width 10 height 11
click at [381, 85] on icon "Blockly Workspace" at bounding box center [358, 79] width 59 height 21
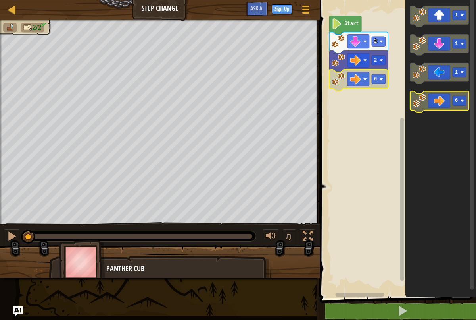
click at [457, 104] on rect "Blockly Workspace" at bounding box center [460, 101] width 14 height 10
click at [379, 79] on rect "Blockly Workspace" at bounding box center [379, 79] width 14 height 10
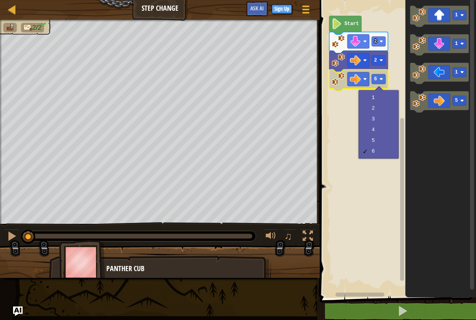
click at [412, 143] on icon "Blockly Workspace" at bounding box center [441, 146] width 71 height 301
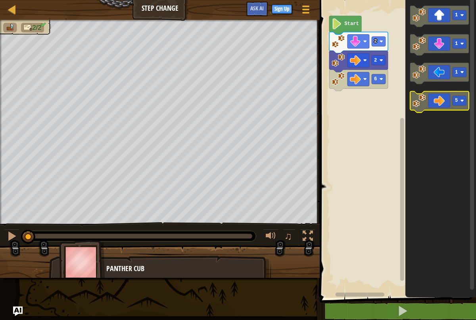
click at [434, 101] on icon "Blockly Workspace" at bounding box center [439, 101] width 59 height 21
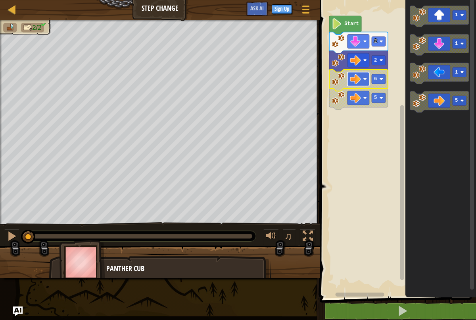
click at [360, 81] on image "Blockly Workspace" at bounding box center [355, 78] width 11 height 11
click at [380, 152] on rect "Blockly Workspace" at bounding box center [397, 146] width 159 height 301
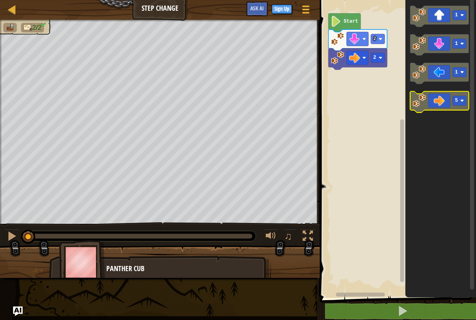
click at [436, 110] on g "1 1 1 5" at bounding box center [439, 59] width 59 height 107
click at [402, 118] on div "Start 2 2 1 1 1 5" at bounding box center [397, 146] width 159 height 301
click at [381, 63] on icon "Blockly Workspace" at bounding box center [358, 58] width 59 height 21
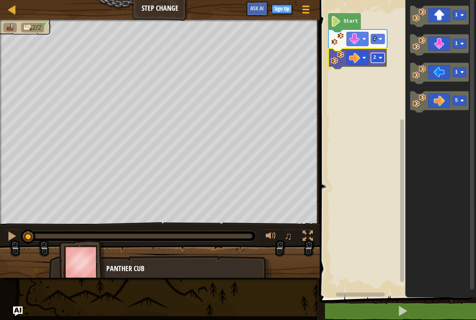
click at [379, 60] on rect "Blockly Workspace" at bounding box center [378, 58] width 14 height 10
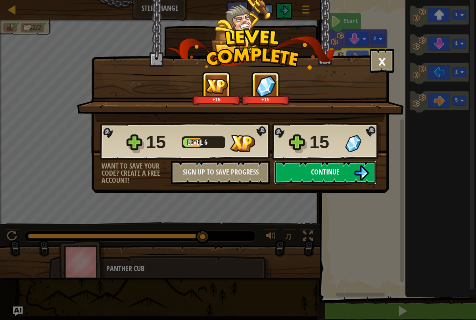
click at [292, 171] on button "Continue" at bounding box center [325, 172] width 102 height 24
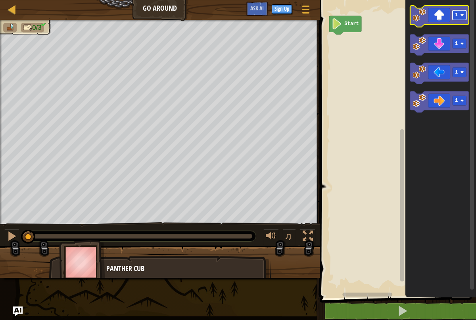
click at [458, 17] on g "1" at bounding box center [460, 15] width 14 height 10
click at [443, 15] on icon "Blockly Workspace" at bounding box center [439, 16] width 59 height 21
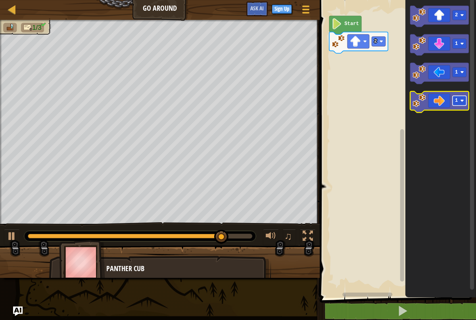
click at [458, 102] on rect "Blockly Workspace" at bounding box center [460, 101] width 14 height 10
click at [437, 106] on icon "Blockly Workspace" at bounding box center [439, 101] width 59 height 21
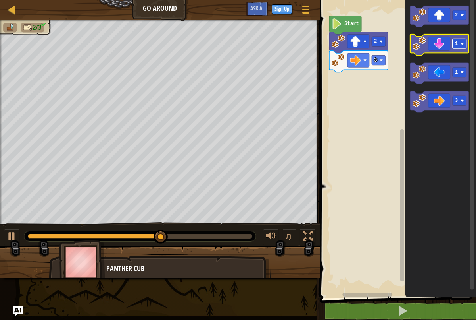
click at [453, 48] on rect "Blockly Workspace" at bounding box center [460, 44] width 14 height 10
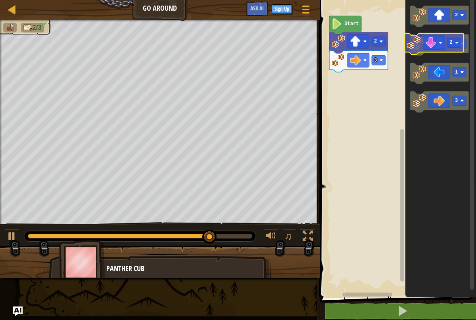
click at [426, 48] on g "2" at bounding box center [439, 44] width 59 height 21
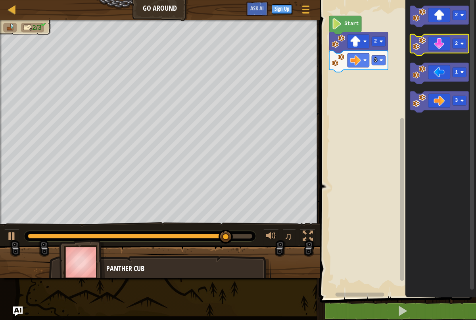
click at [433, 51] on icon "Blockly Workspace" at bounding box center [439, 44] width 59 height 21
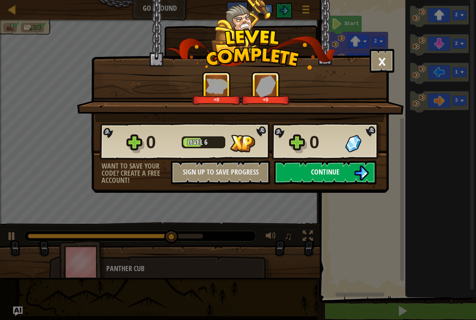
click at [357, 170] on img at bounding box center [361, 172] width 15 height 15
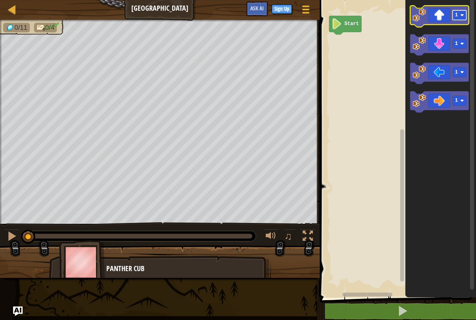
click at [454, 13] on rect "Blockly Workspace" at bounding box center [460, 15] width 14 height 10
click at [437, 19] on icon "Blockly Workspace" at bounding box center [439, 16] width 59 height 21
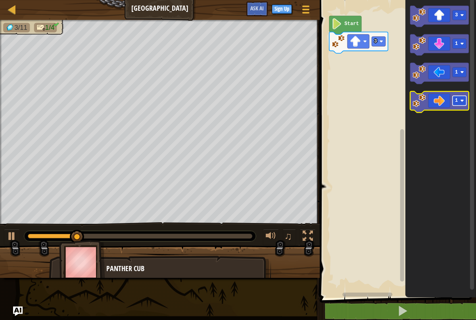
click at [462, 100] on image "Blockly Workspace" at bounding box center [463, 101] width 4 height 4
click at [445, 104] on icon "Blockly Workspace" at bounding box center [439, 101] width 59 height 21
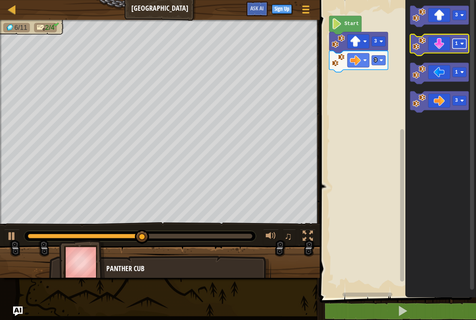
click at [458, 47] on rect "Blockly Workspace" at bounding box center [460, 44] width 14 height 10
click at [442, 48] on icon "Blockly Workspace" at bounding box center [439, 44] width 59 height 21
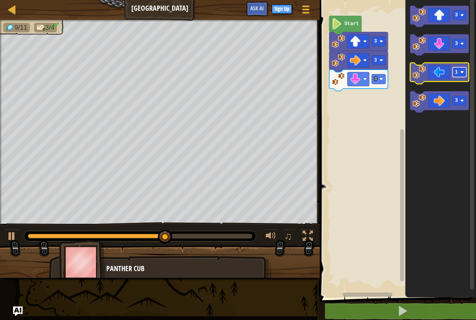
click at [459, 74] on rect "Blockly Workspace" at bounding box center [460, 72] width 14 height 10
click at [440, 70] on icon "Blockly Workspace" at bounding box center [439, 73] width 59 height 21
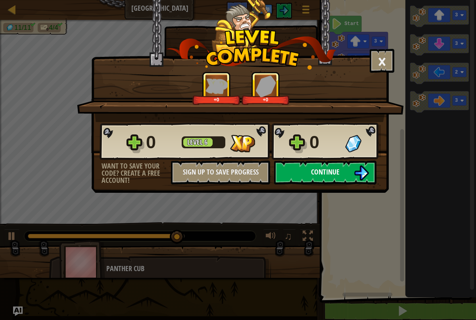
click at [356, 166] on img at bounding box center [361, 172] width 15 height 15
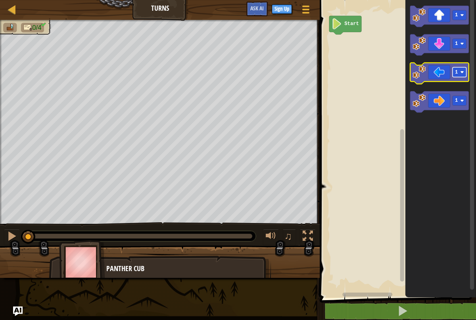
click at [457, 77] on rect "Blockly Workspace" at bounding box center [460, 72] width 14 height 10
click at [437, 78] on icon "Blockly Workspace" at bounding box center [439, 73] width 59 height 21
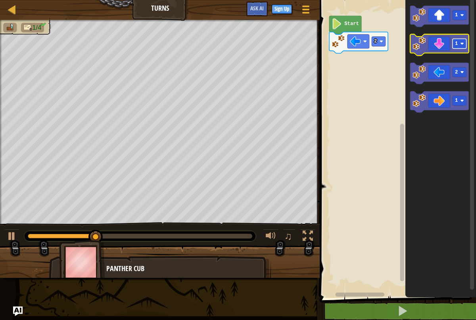
click at [454, 48] on rect "Blockly Workspace" at bounding box center [460, 44] width 14 height 10
click at [433, 49] on icon "Blockly Workspace" at bounding box center [439, 44] width 59 height 21
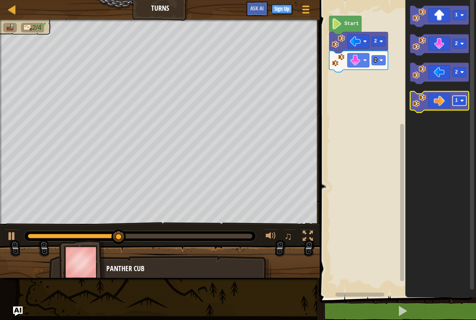
click at [459, 100] on rect "Blockly Workspace" at bounding box center [460, 101] width 14 height 10
click at [428, 103] on icon "Blockly Workspace" at bounding box center [439, 101] width 59 height 21
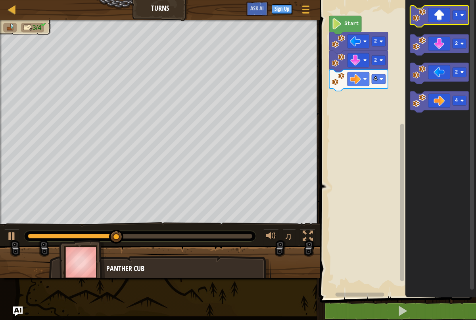
click at [424, 15] on image "Blockly Workspace" at bounding box center [419, 14] width 13 height 13
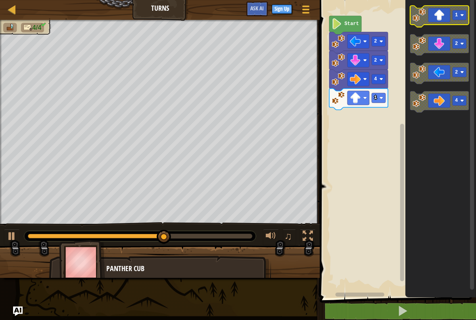
click at [433, 21] on icon "Blockly Workspace" at bounding box center [439, 16] width 59 height 21
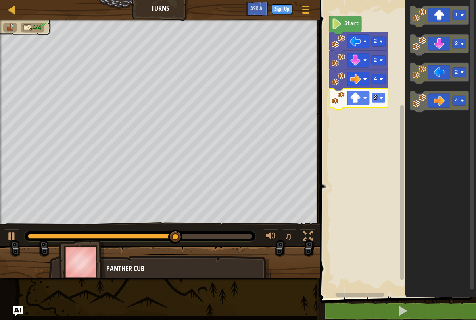
click at [381, 99] on image "Blockly Workspace" at bounding box center [382, 98] width 4 height 4
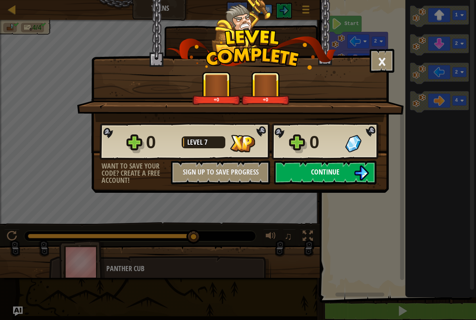
click at [343, 172] on button "Continue" at bounding box center [325, 172] width 102 height 24
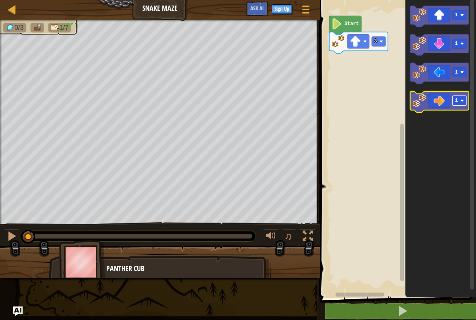
click at [459, 103] on rect "Blockly Workspace" at bounding box center [460, 101] width 14 height 10
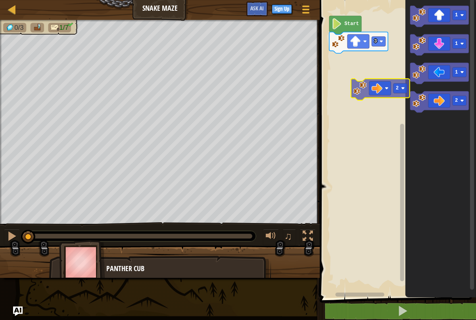
click at [358, 78] on div "3 Start 1 1 1 2 2" at bounding box center [397, 146] width 159 height 301
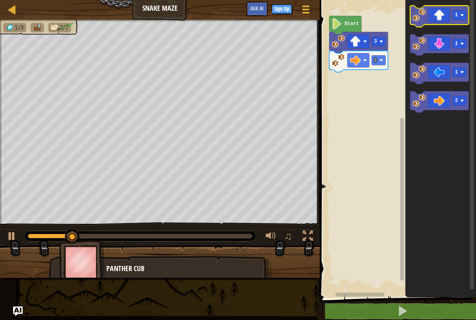
click at [431, 19] on icon "Blockly Workspace" at bounding box center [439, 16] width 59 height 21
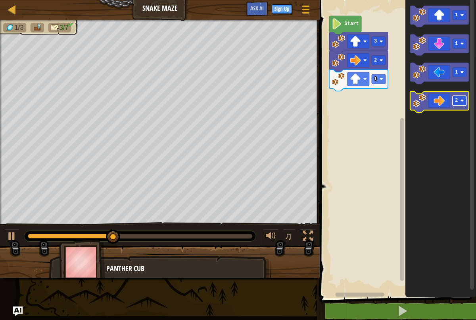
click at [457, 104] on rect "Blockly Workspace" at bounding box center [460, 101] width 14 height 10
click at [457, 103] on text "1" at bounding box center [456, 101] width 3 height 6
click at [443, 100] on icon "Blockly Workspace" at bounding box center [439, 101] width 59 height 21
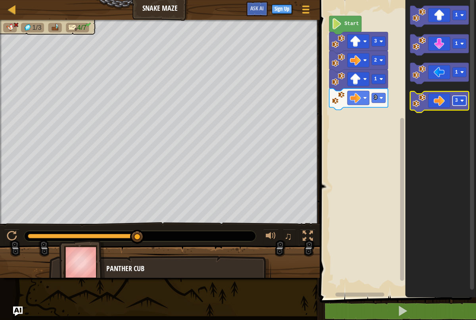
click at [458, 101] on text "3" at bounding box center [456, 101] width 3 height 6
click at [11, 229] on button at bounding box center [12, 237] width 16 height 16
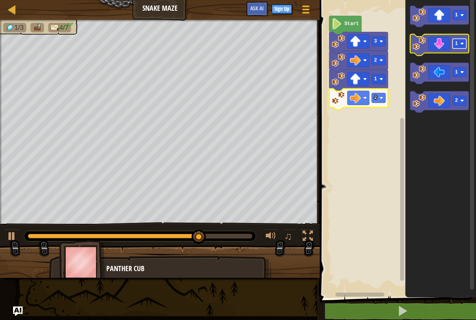
click at [458, 47] on rect "Blockly Workspace" at bounding box center [460, 44] width 14 height 10
click at [429, 51] on icon "Blockly Workspace" at bounding box center [439, 44] width 59 height 21
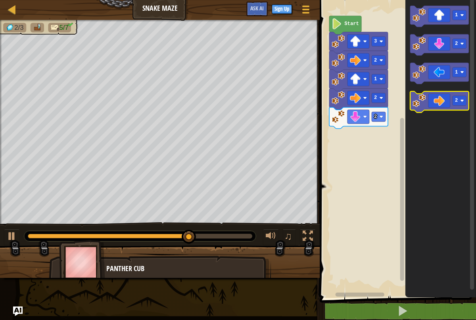
click at [437, 98] on icon "Blockly Workspace" at bounding box center [439, 101] width 59 height 21
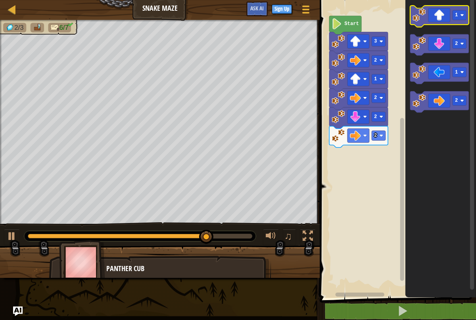
click at [461, 21] on icon "Blockly Workspace" at bounding box center [439, 16] width 59 height 21
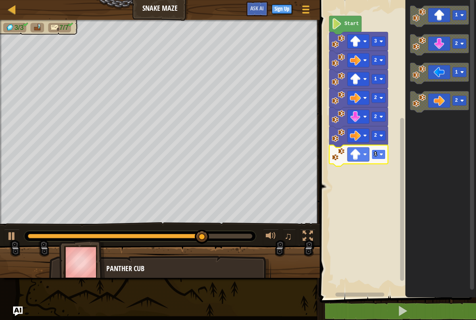
click at [377, 156] on text "1" at bounding box center [375, 154] width 3 height 6
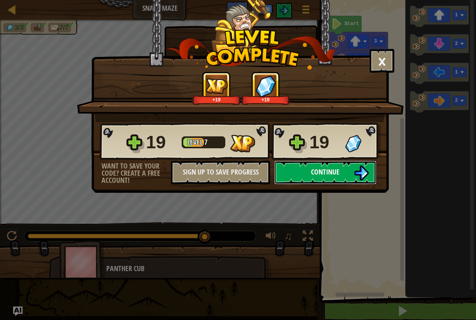
click at [346, 178] on button "Continue" at bounding box center [325, 172] width 102 height 24
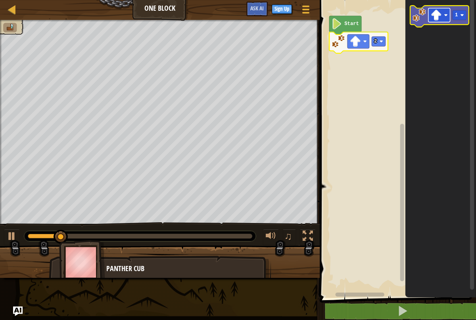
click at [435, 19] on image "Blockly Workspace" at bounding box center [436, 15] width 11 height 11
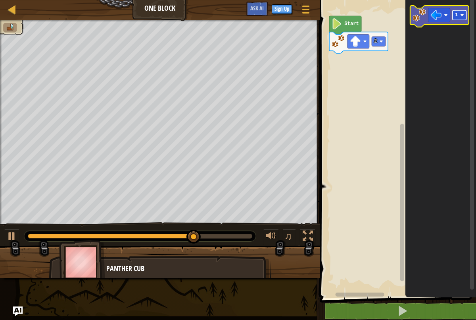
click at [460, 17] on rect "Blockly Workspace" at bounding box center [460, 15] width 14 height 10
click at [420, 19] on image "Blockly Workspace" at bounding box center [419, 14] width 13 height 13
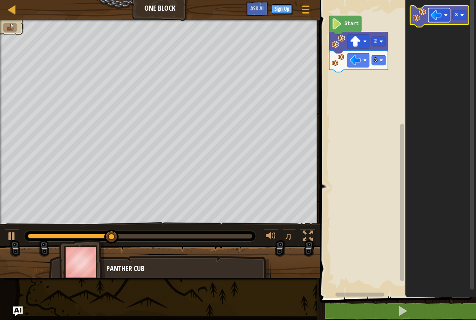
click at [439, 19] on image "Blockly Workspace" at bounding box center [436, 15] width 11 height 11
click at [462, 18] on rect "Blockly Workspace" at bounding box center [460, 15] width 14 height 10
click at [416, 15] on image "Blockly Workspace" at bounding box center [419, 14] width 13 height 13
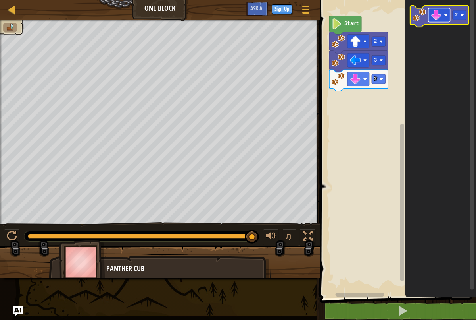
click at [433, 21] on rect "Blockly Workspace" at bounding box center [440, 15] width 22 height 14
click at [458, 19] on rect "Blockly Workspace" at bounding box center [460, 15] width 14 height 10
click at [420, 19] on image "Blockly Workspace" at bounding box center [419, 14] width 13 height 13
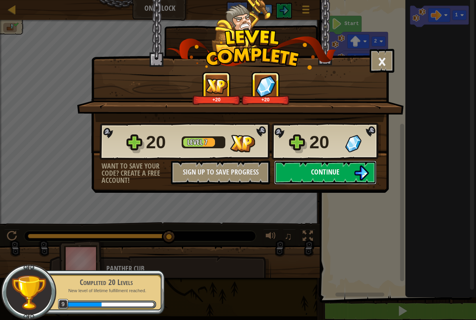
click at [324, 171] on span "Continue" at bounding box center [325, 172] width 29 height 10
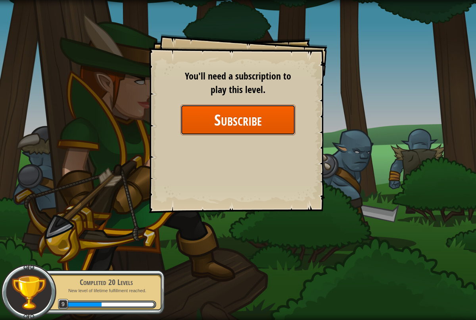
click at [282, 126] on button "Subscribe" at bounding box center [238, 119] width 115 height 31
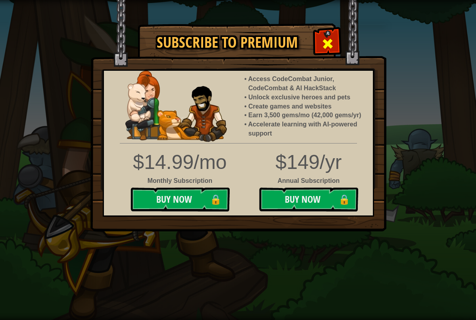
click at [331, 47] on span at bounding box center [328, 43] width 13 height 13
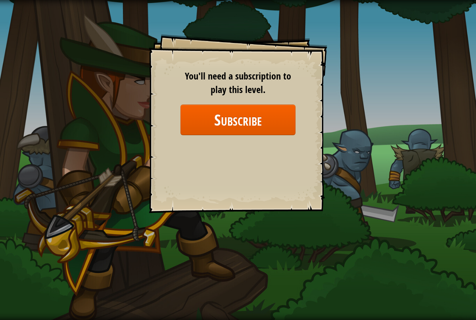
click at [325, 48] on div "Goals Start Level Error loading from server. Try refreshing the page. You'll ne…" at bounding box center [238, 123] width 179 height 179
click at [181, 54] on div "Goals Start Level Error loading from server. Try refreshing the page. You'll ne…" at bounding box center [238, 123] width 179 height 179
click at [343, 232] on div "Goals Start Level Error loading from server. Try refreshing the page. You'll ne…" at bounding box center [238, 160] width 476 height 320
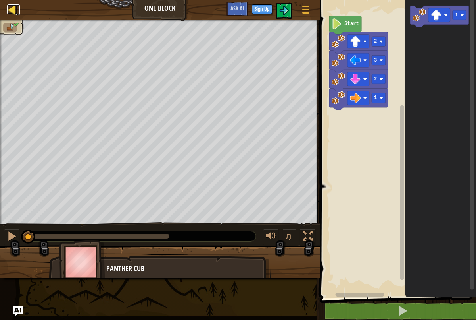
click at [7, 12] on div at bounding box center [12, 9] width 10 height 10
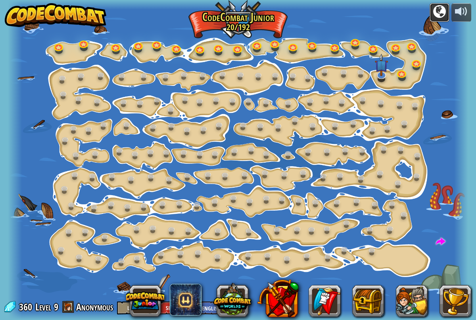
click at [432, 18] on button at bounding box center [440, 12] width 20 height 19
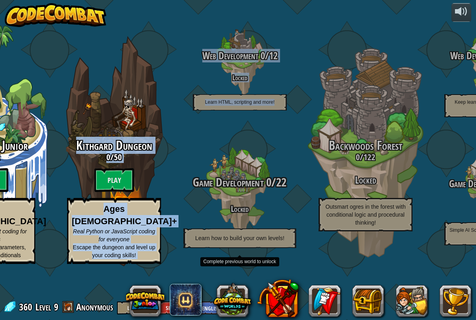
drag, startPoint x: 151, startPoint y: 150, endPoint x: 203, endPoint y: 152, distance: 52.5
click at [206, 151] on div "CodeCombat Junior 20 / 192 Play Ages [DEMOGRAPHIC_DATA] Blocks or simple text c…" at bounding box center [200, 160] width 551 height 320
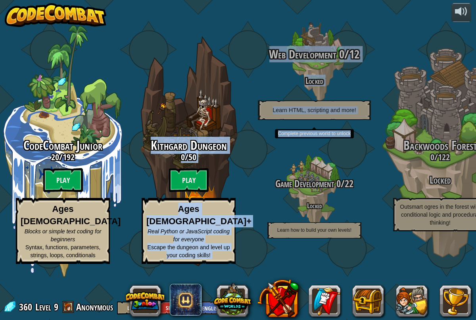
click at [247, 29] on div "Web Development 0 / 12 Locked Learn HTML, scripting and more!" at bounding box center [314, 62] width 151 height 151
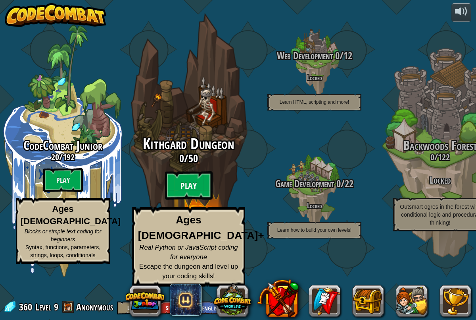
click at [183, 200] on btn "Play" at bounding box center [189, 185] width 48 height 29
